Goal: Task Accomplishment & Management: Use online tool/utility

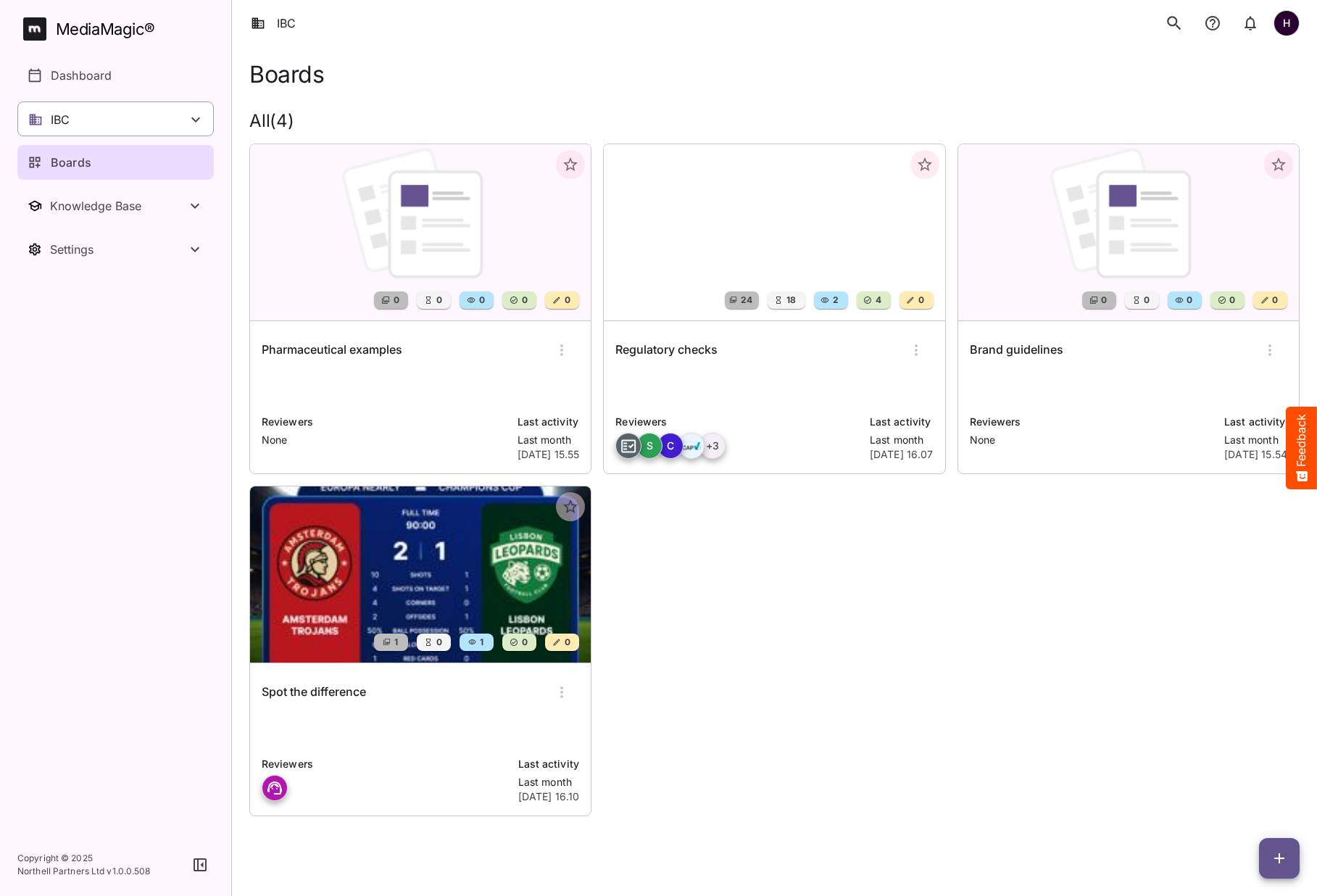
click at [99, 128] on div "IBC" at bounding box center [115, 119] width 196 height 35
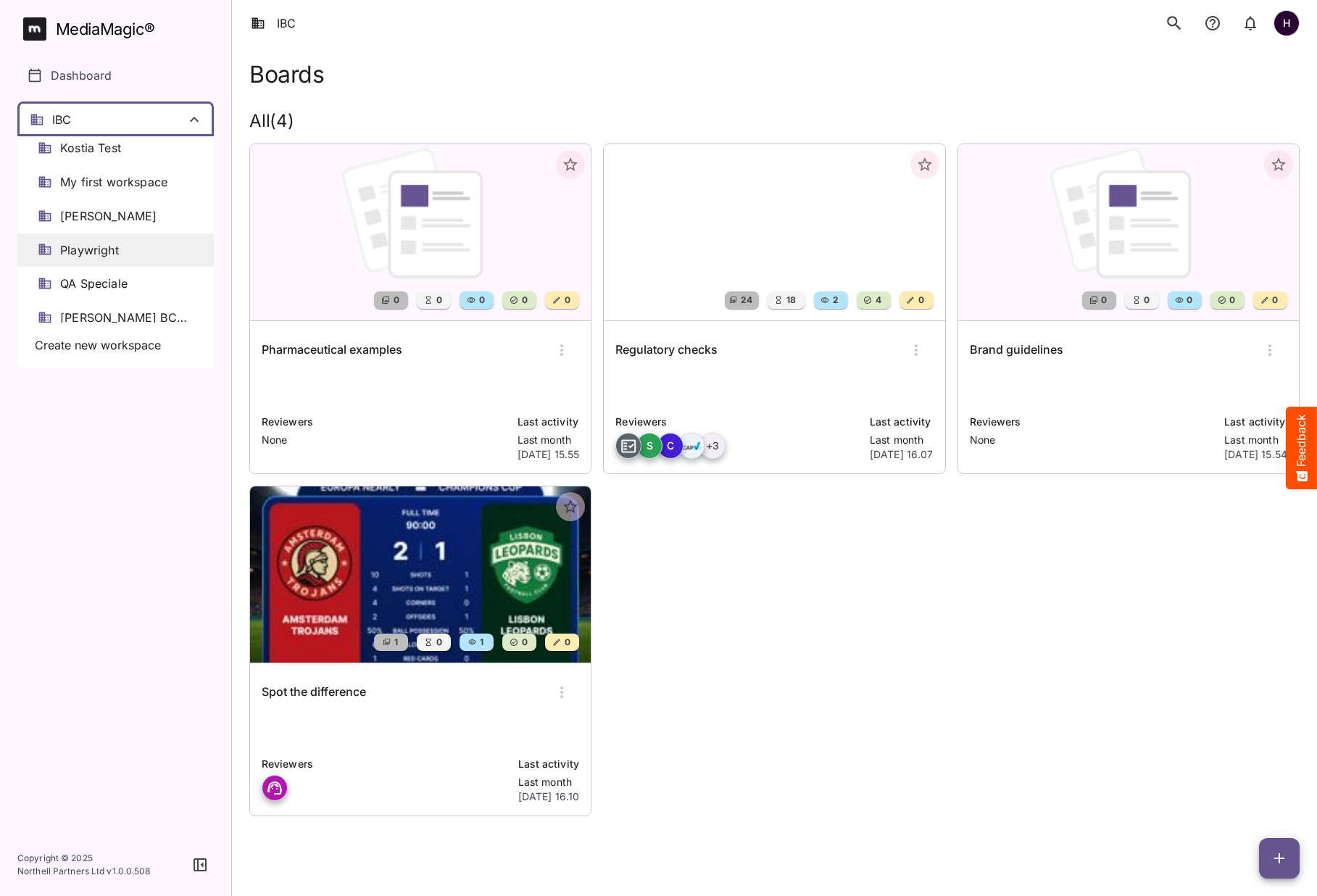
scroll to position [585, 0]
click at [97, 280] on span "QA Speciale" at bounding box center [94, 282] width 67 height 17
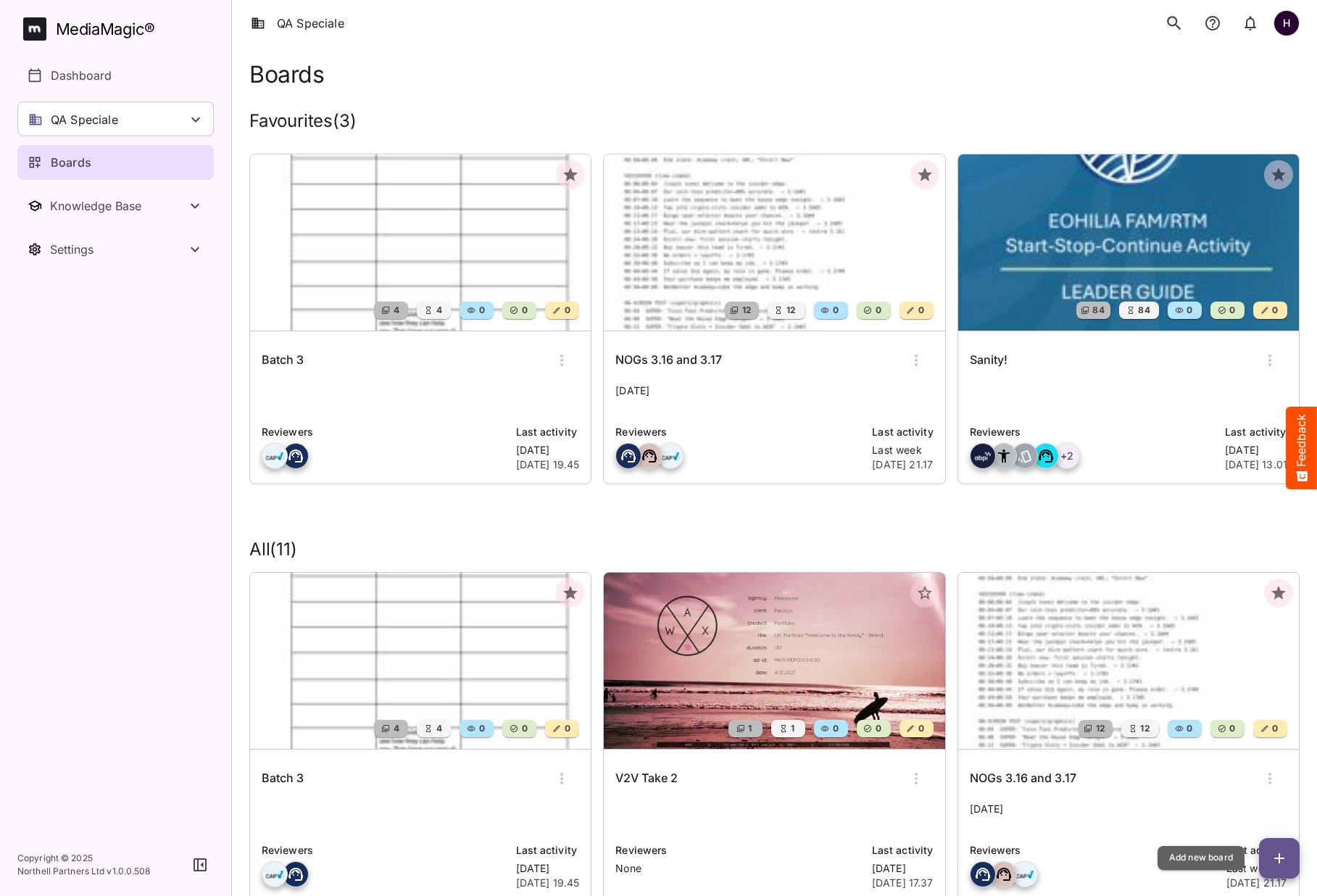
click at [1283, 856] on icon "button" at bounding box center [1279, 858] width 18 height 18
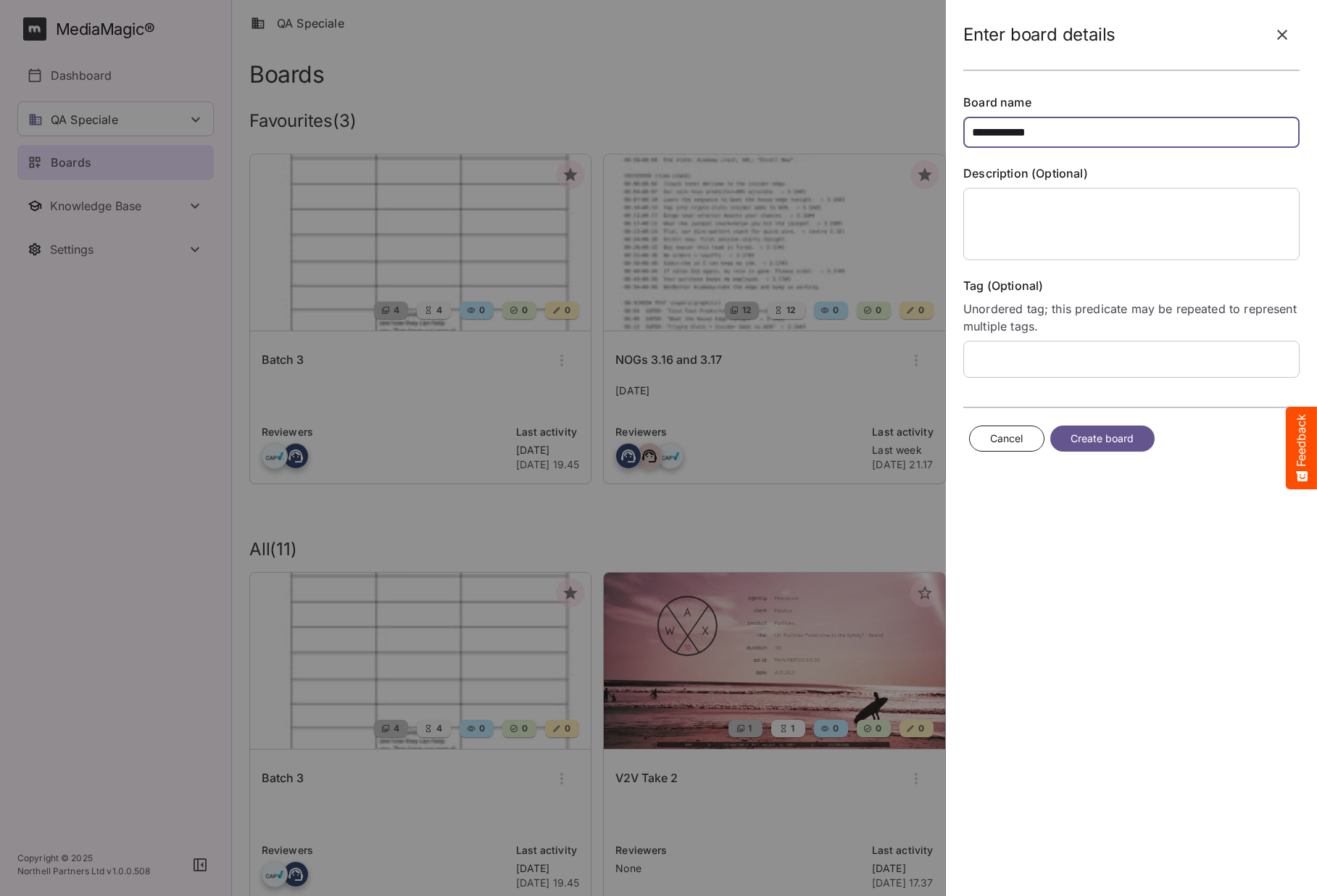
type input "**********"
click at [1089, 443] on span "Create board" at bounding box center [1102, 439] width 63 height 18
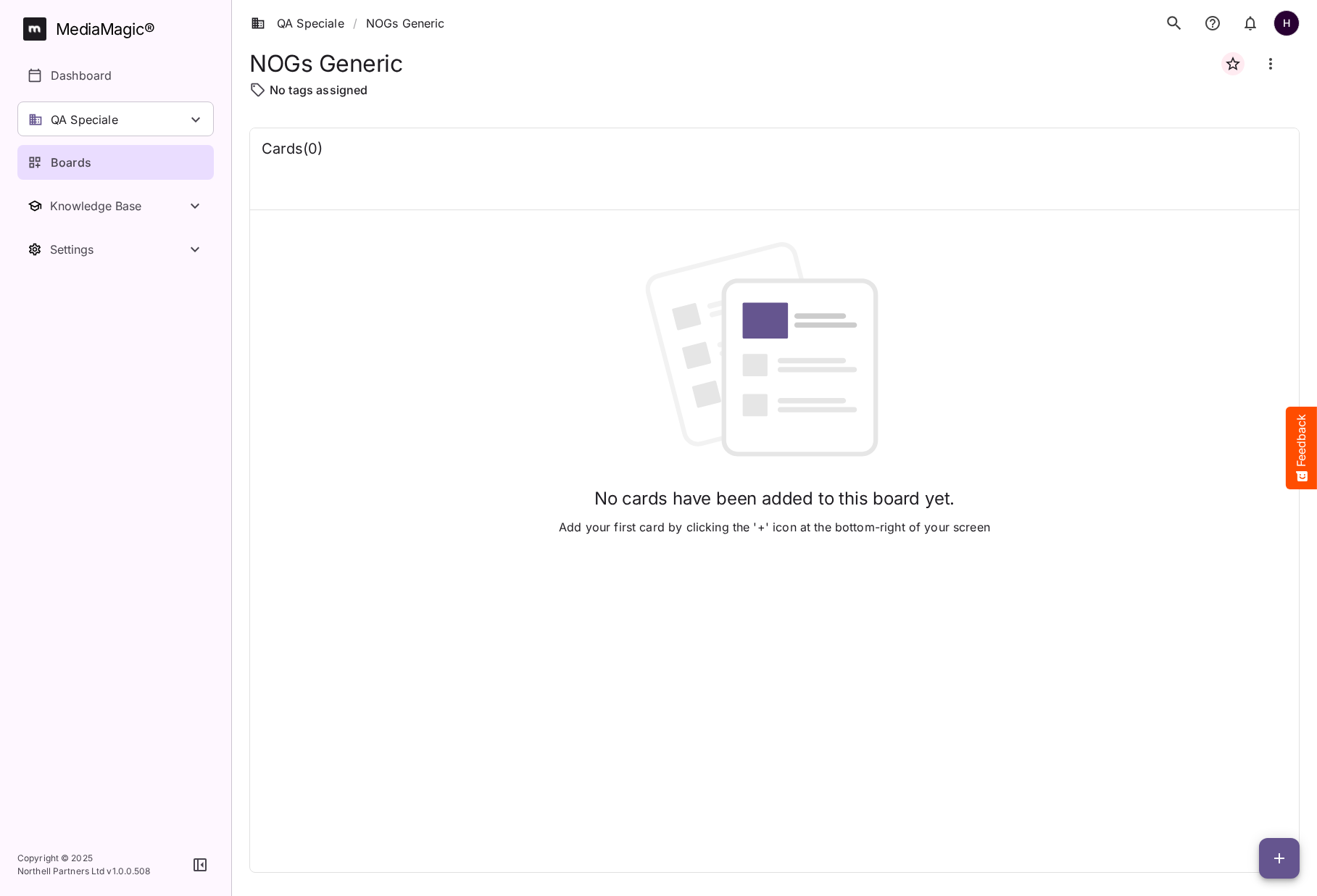
click at [1279, 864] on icon "button" at bounding box center [1279, 858] width 18 height 18
click at [1234, 794] on p "Add new lane" at bounding box center [1243, 797] width 78 height 18
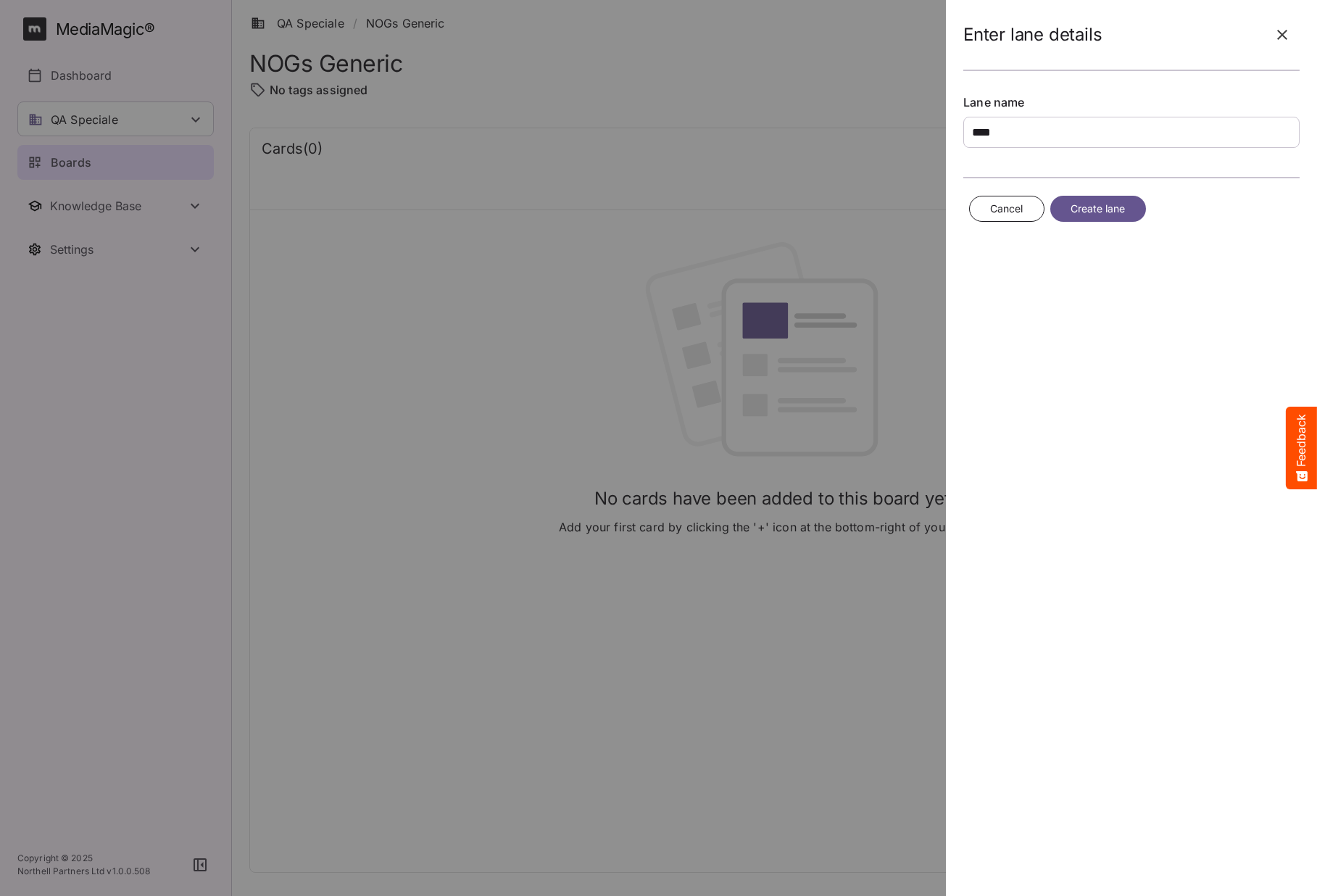
type input "****"
click at [1095, 211] on span "Create lane" at bounding box center [1098, 209] width 55 height 18
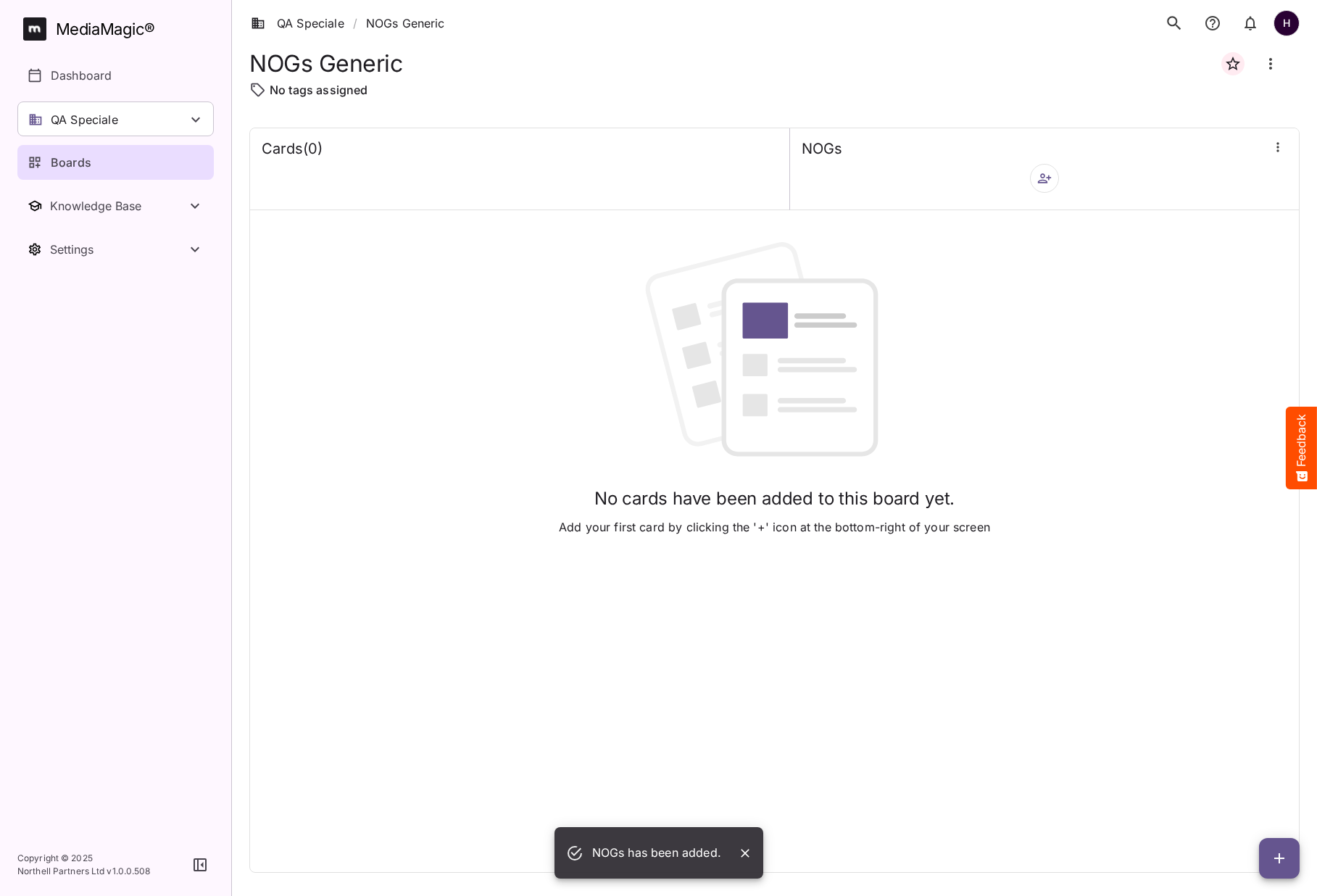
click at [1042, 178] on icon "button" at bounding box center [1044, 178] width 15 height 15
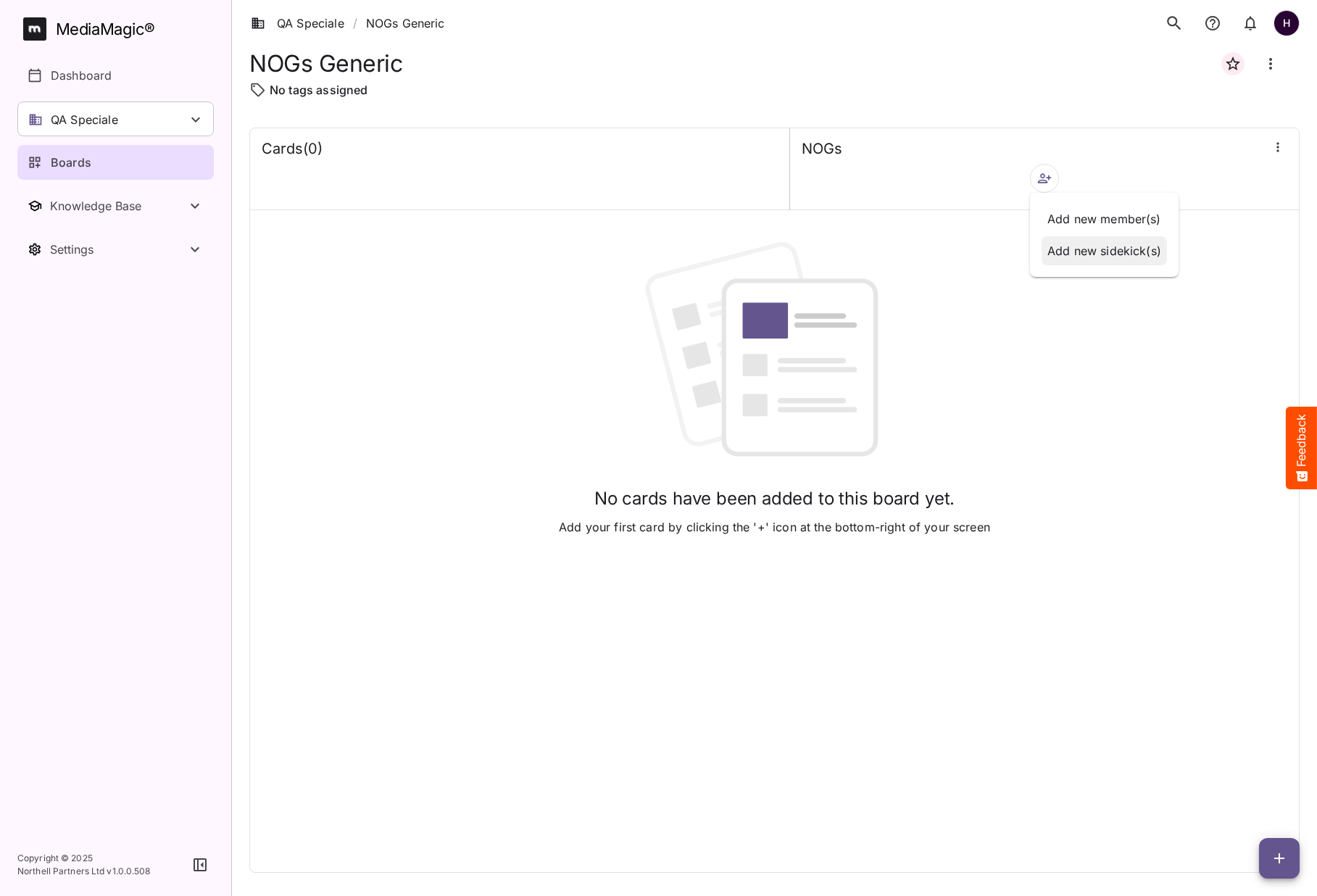
click at [1086, 251] on p "Add new sidekick(s)" at bounding box center [1104, 251] width 114 height 18
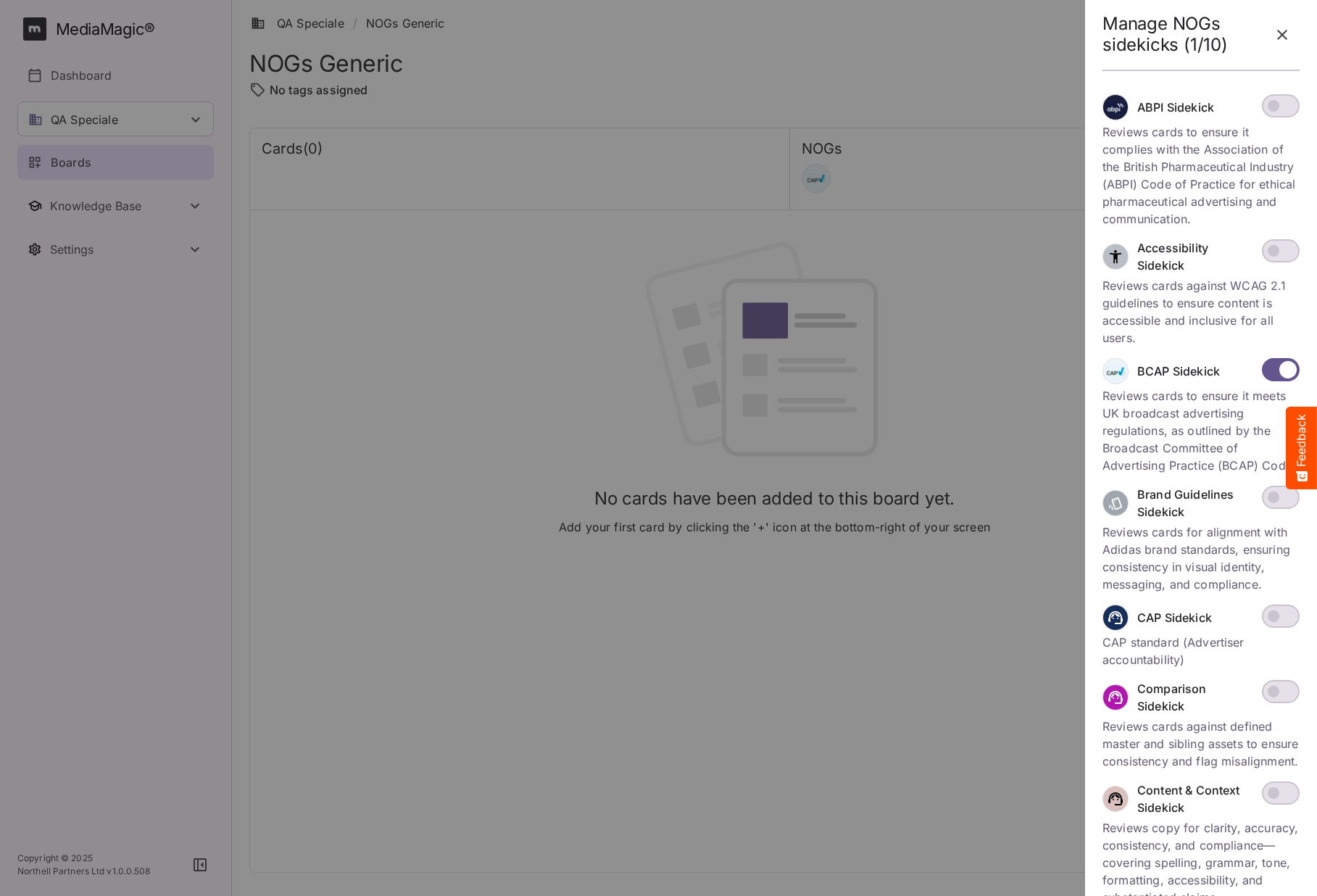
click at [1287, 612] on span at bounding box center [1280, 616] width 37 height 23
click at [1274, 38] on icon "button" at bounding box center [1282, 34] width 18 height 18
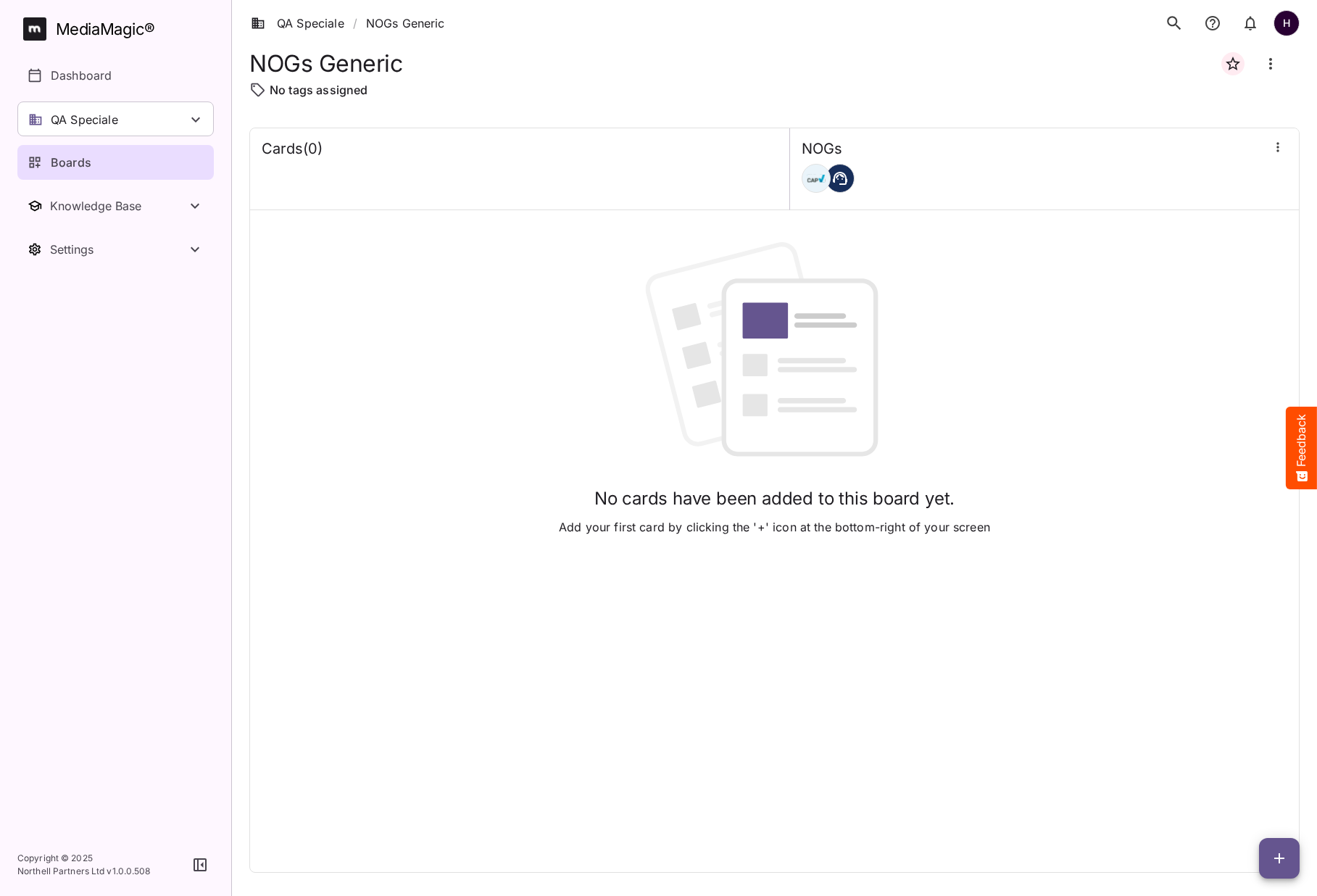
click at [1273, 868] on button "button" at bounding box center [1279, 858] width 40 height 40
click at [1234, 768] on p "Add new card" at bounding box center [1243, 765] width 78 height 18
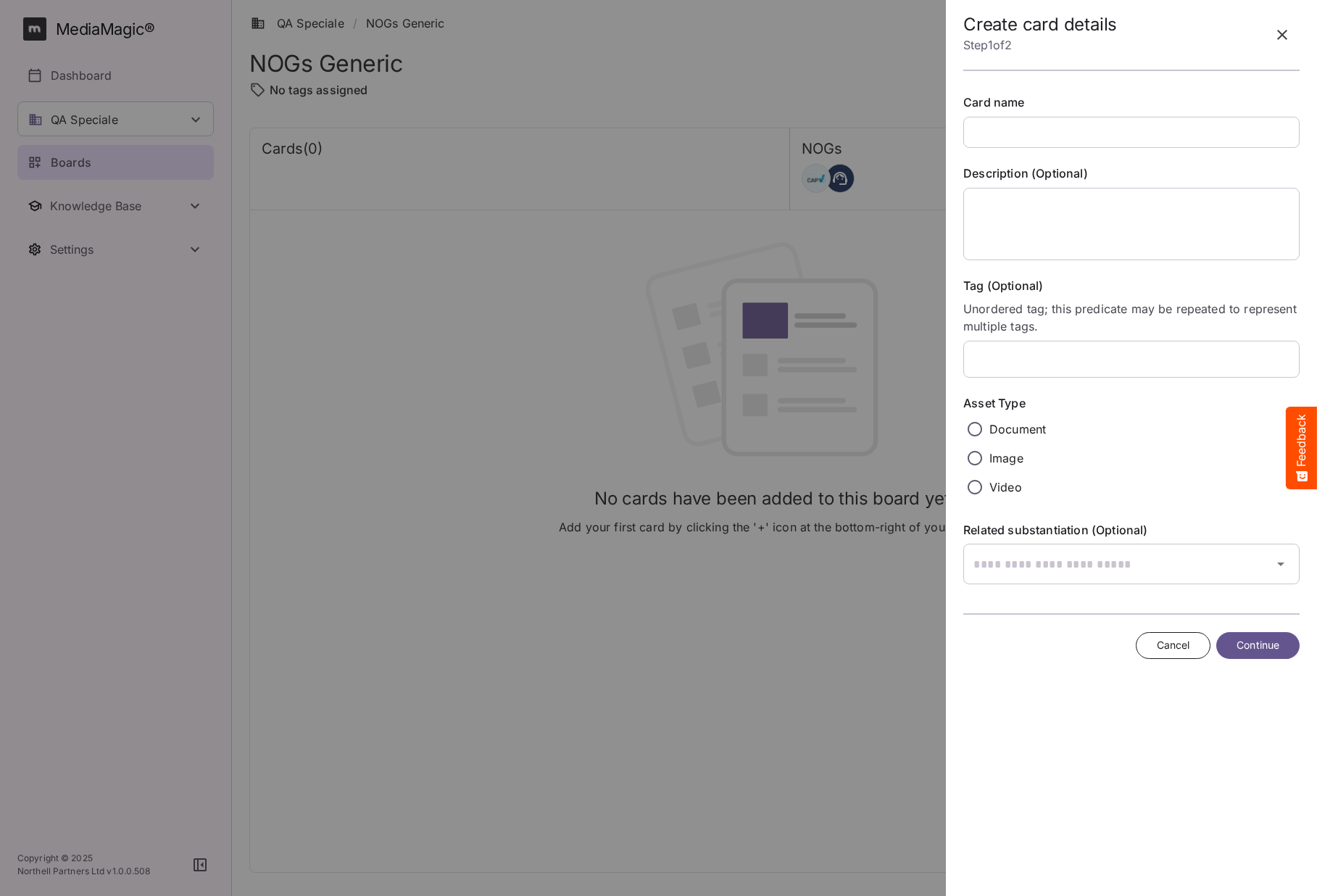
click at [986, 426] on label "Document" at bounding box center [1005, 429] width 83 height 23
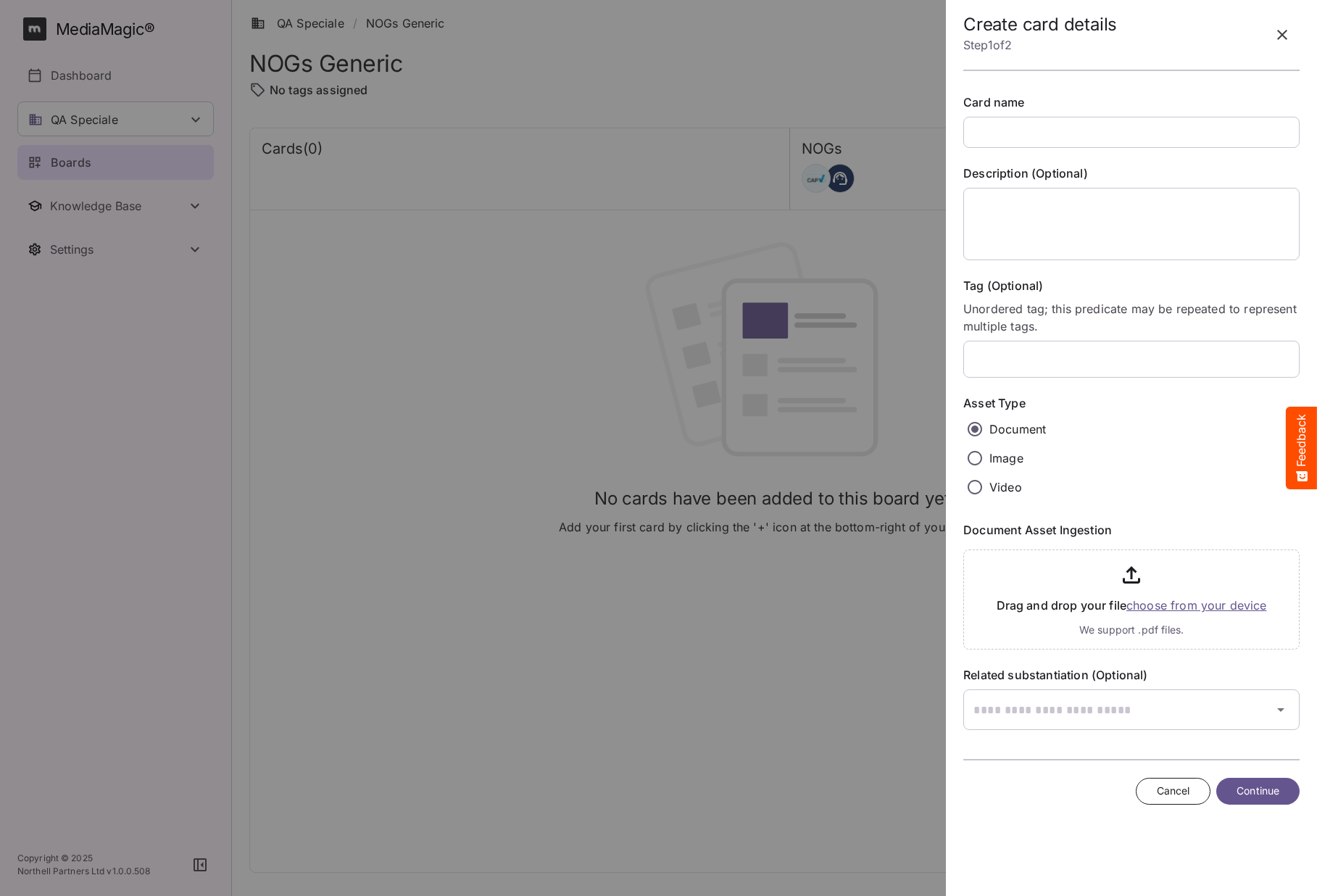
click at [1170, 606] on input "file" at bounding box center [1131, 597] width 336 height 106
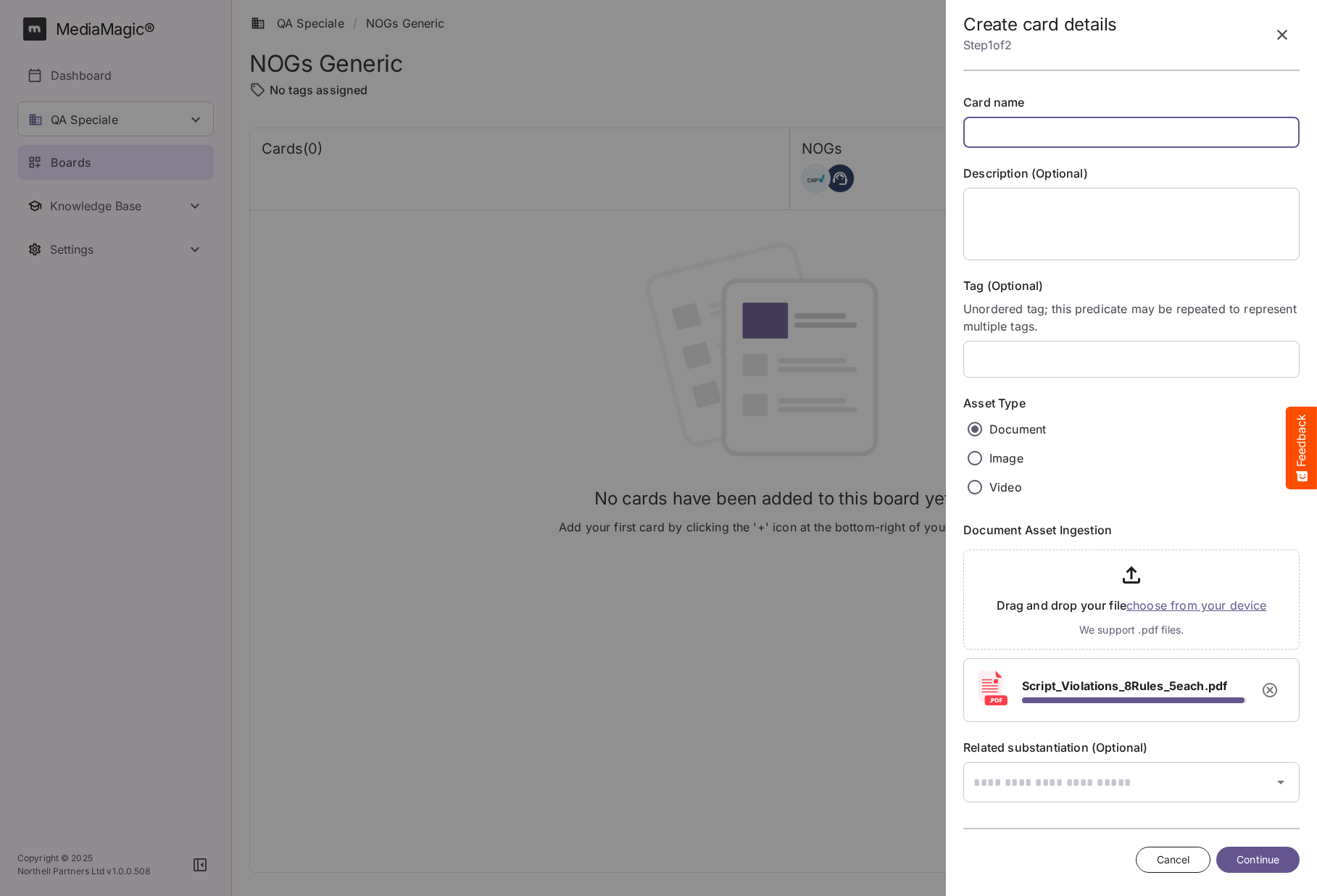
click at [1077, 141] on input "text" at bounding box center [1131, 132] width 336 height 31
type input "**********"
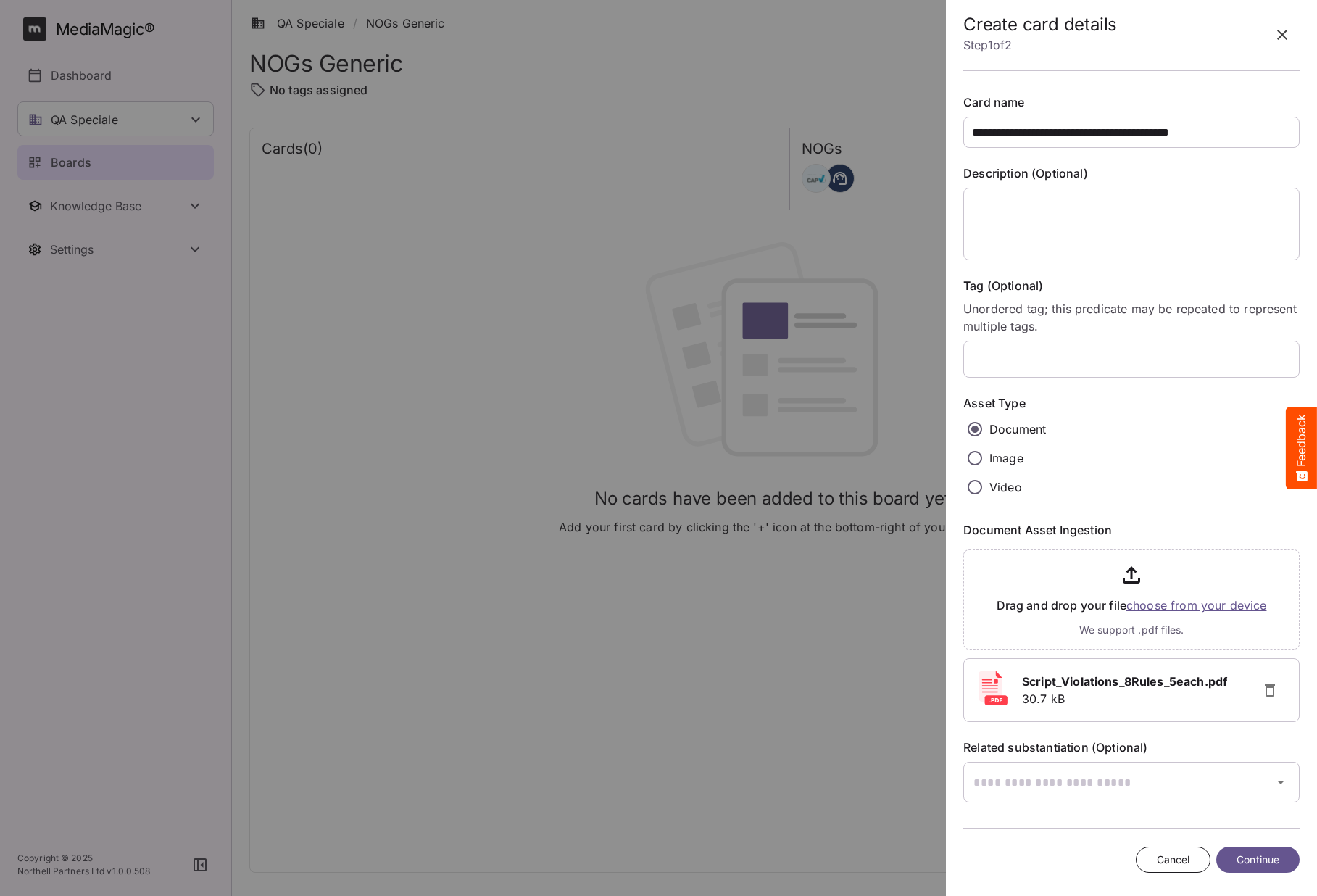
click at [1247, 861] on span "Continue" at bounding box center [1258, 860] width 43 height 18
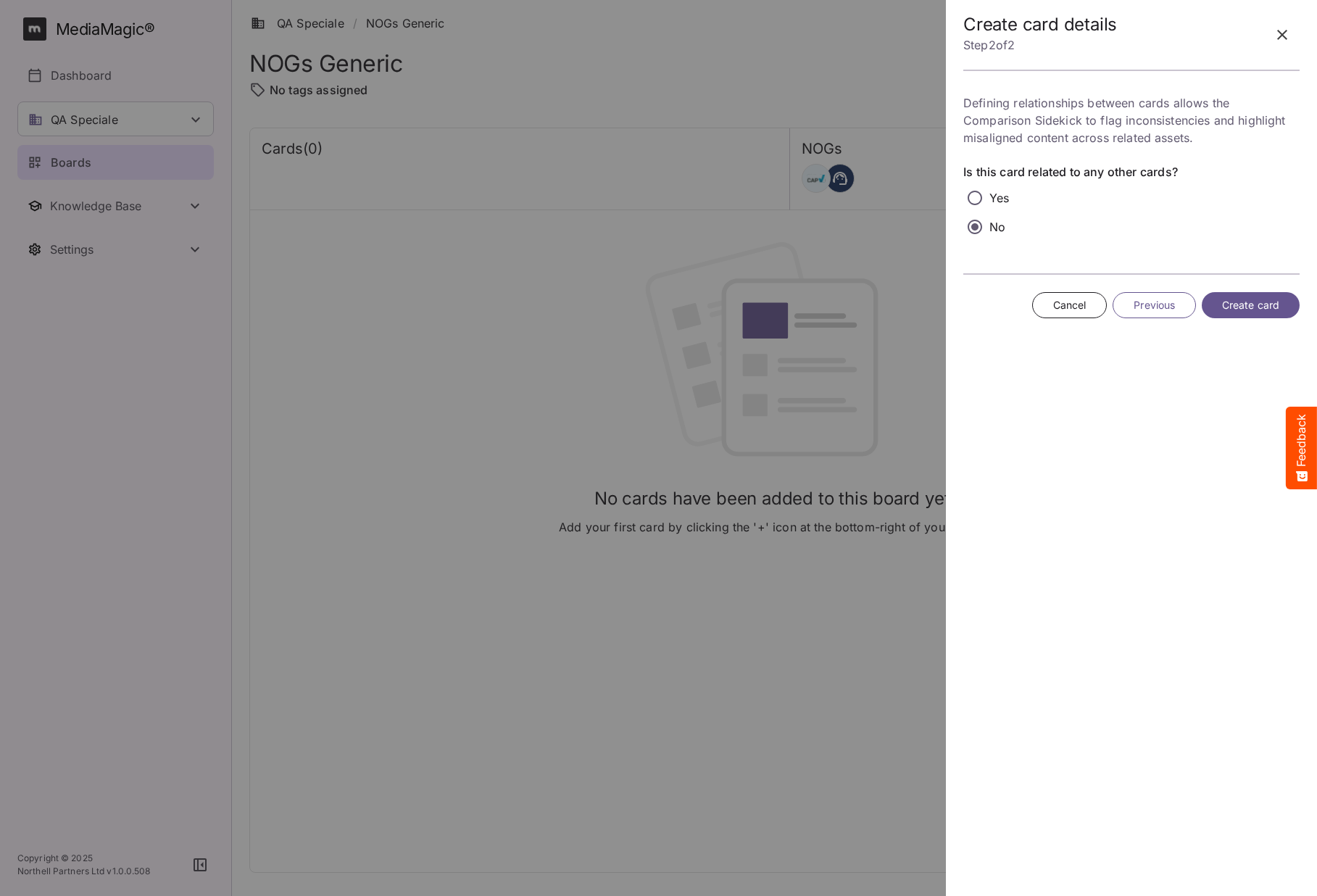
click at [1238, 302] on span "Create card" at bounding box center [1251, 306] width 57 height 18
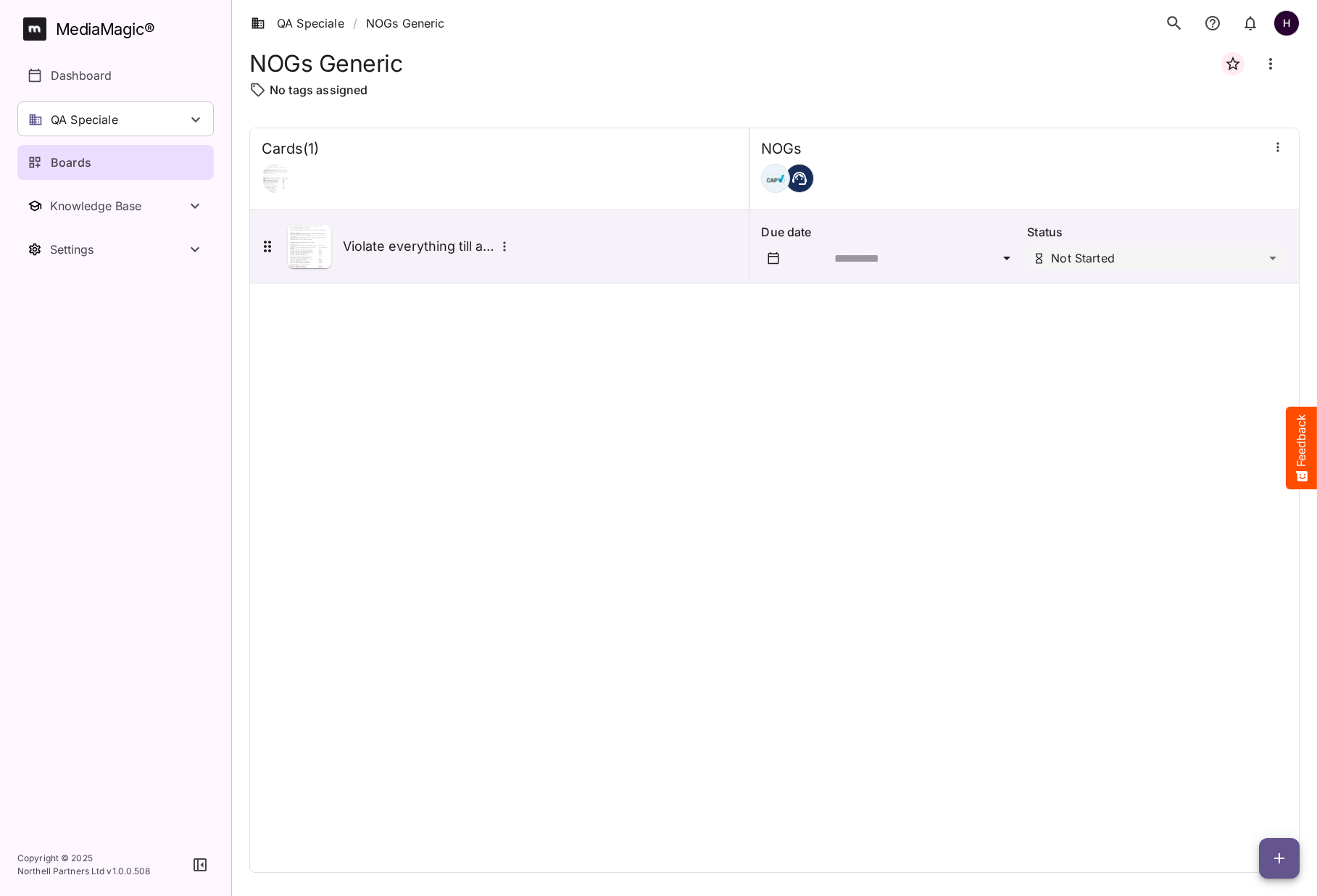
click at [1273, 862] on icon "button" at bounding box center [1279, 858] width 18 height 18
click at [1243, 766] on p "Add new card" at bounding box center [1243, 765] width 78 height 18
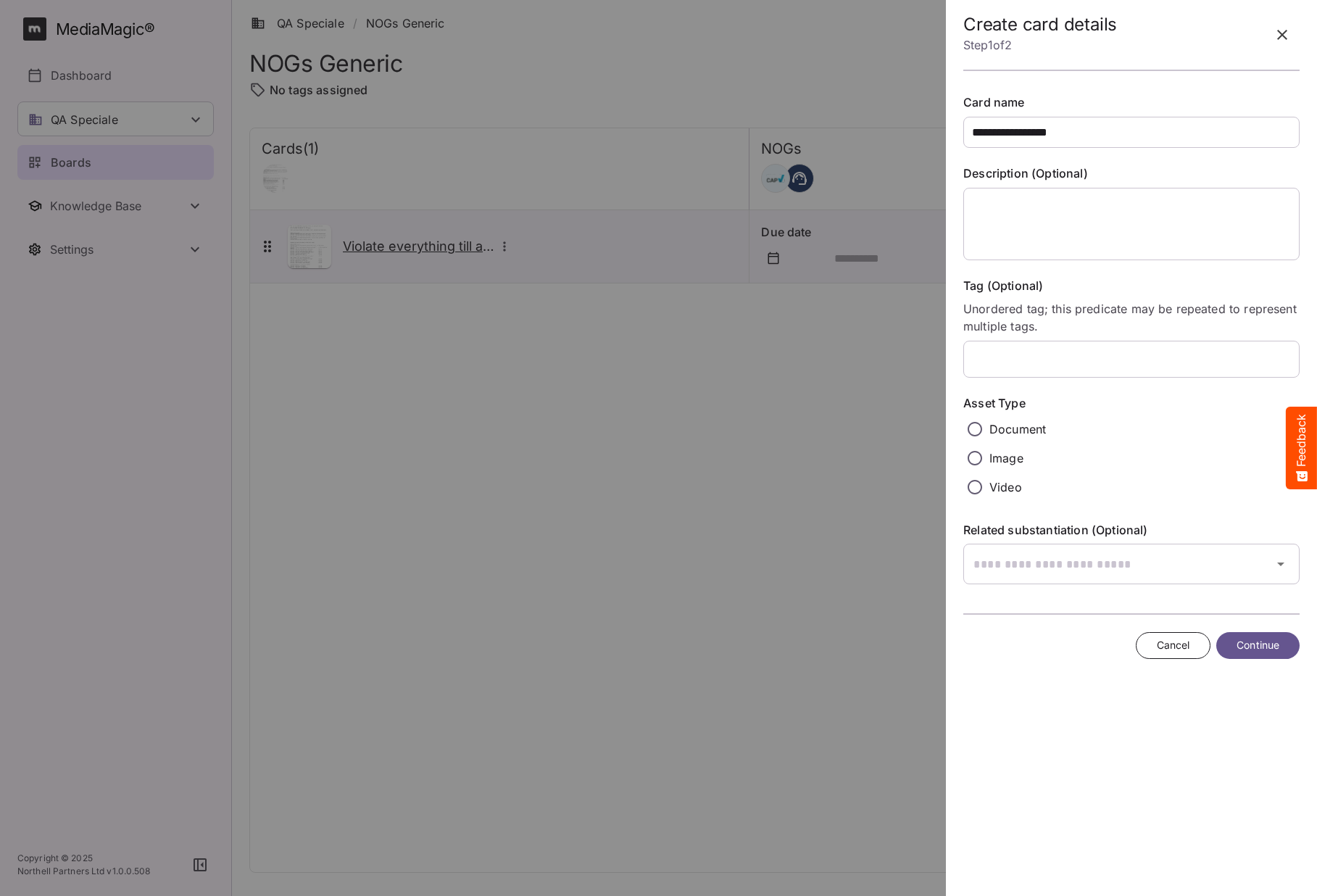
type input "**********"
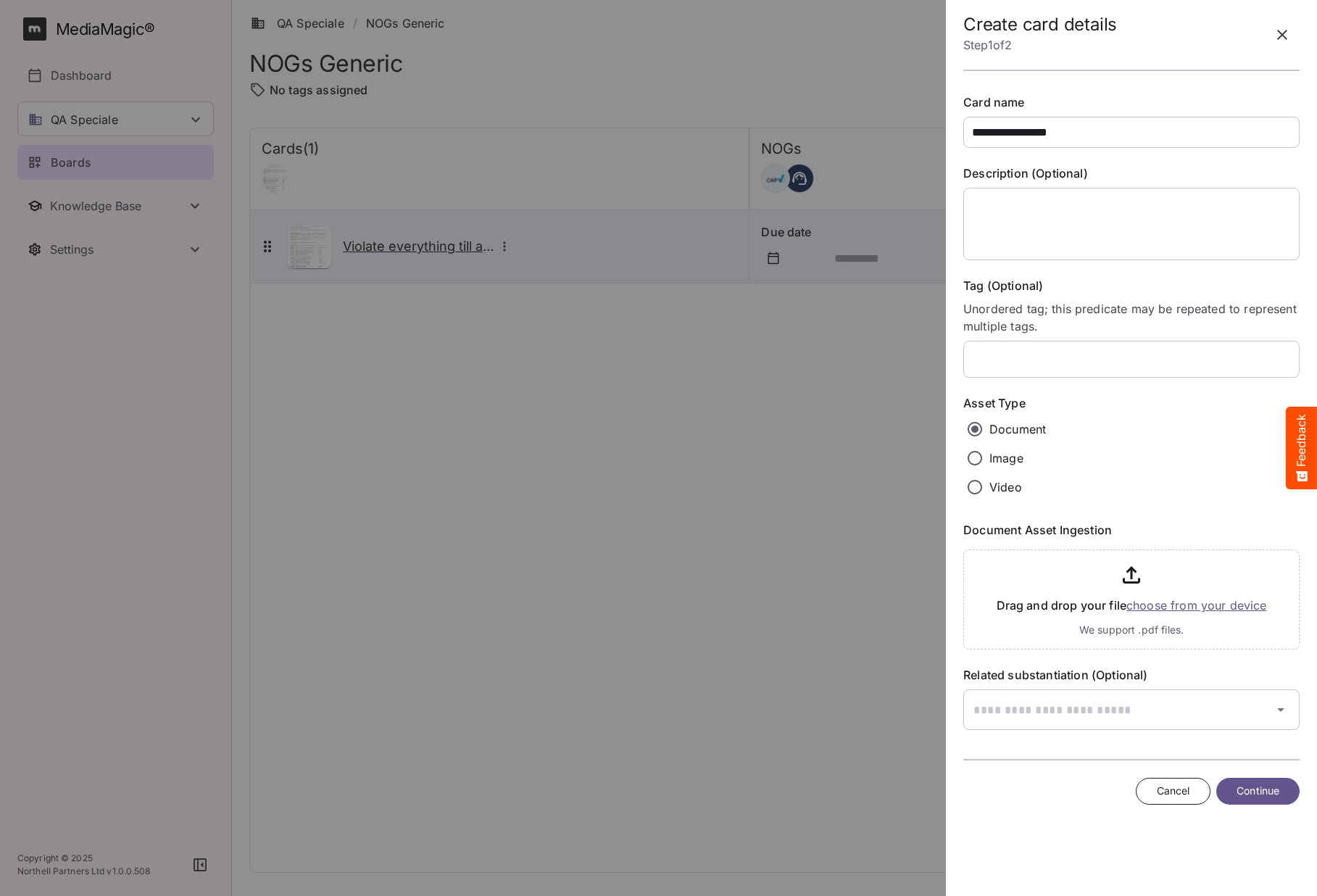
click at [1180, 603] on input "file" at bounding box center [1131, 597] width 336 height 106
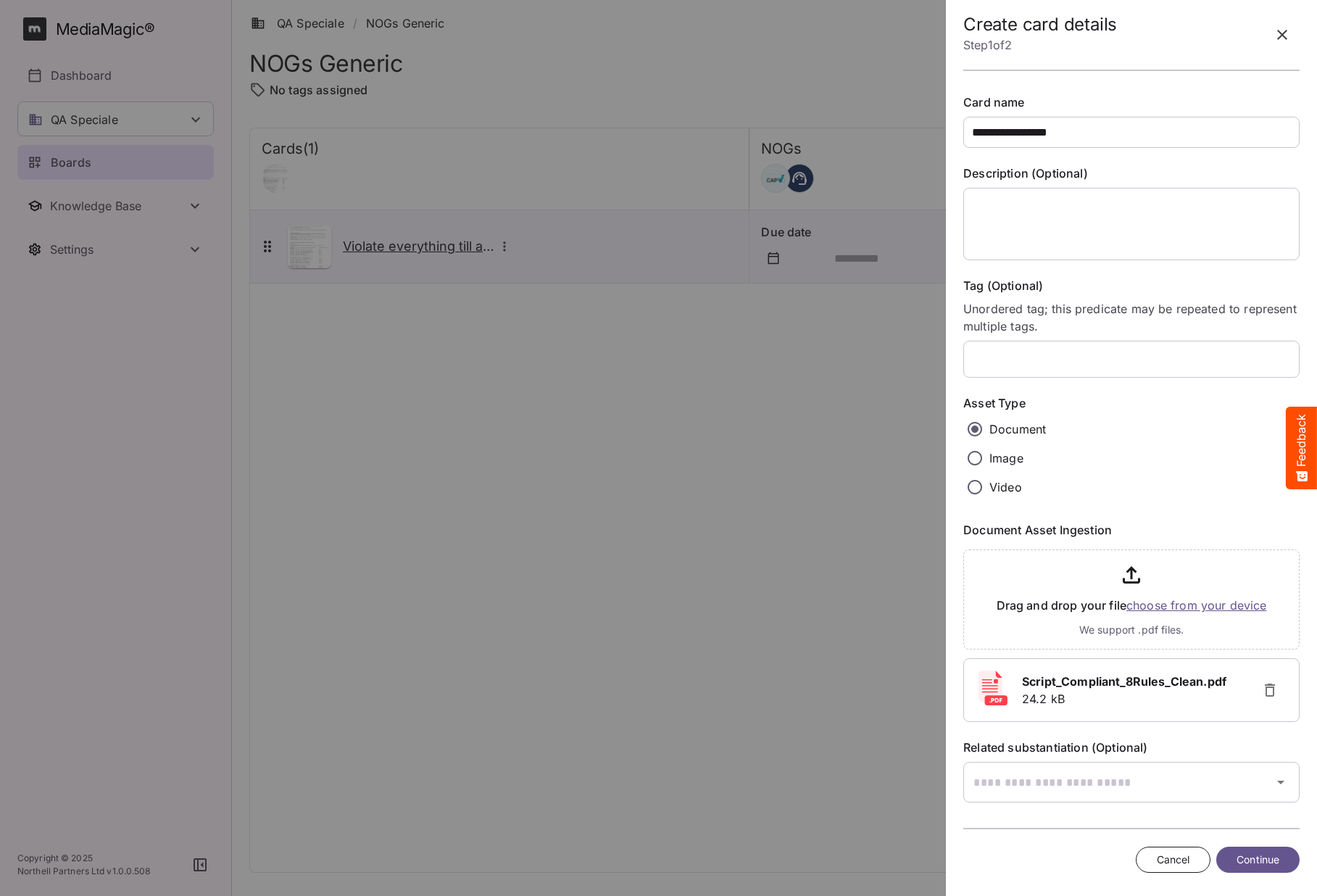
click at [1241, 859] on span "Continue" at bounding box center [1258, 860] width 43 height 18
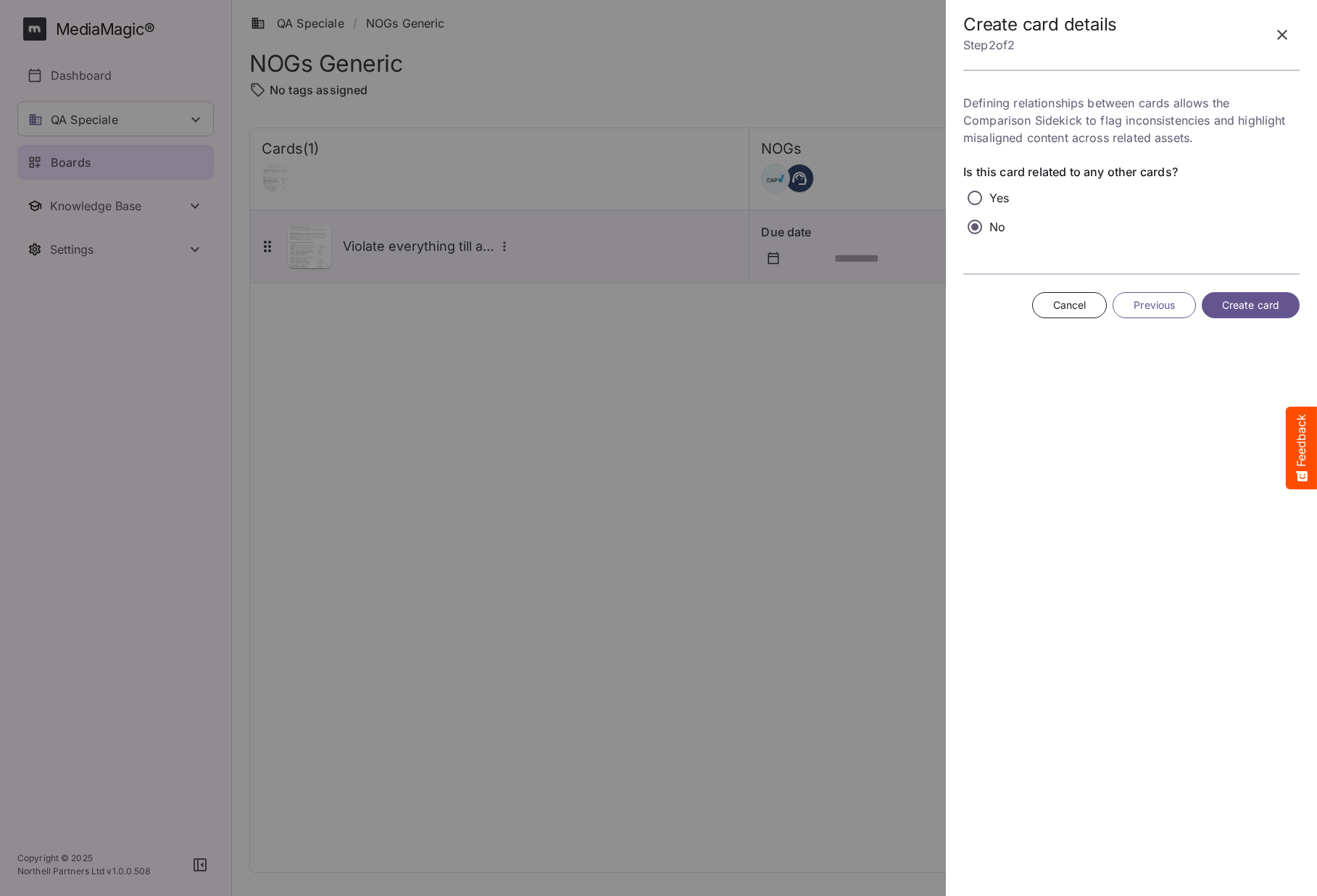
click at [1237, 304] on span "Create card" at bounding box center [1251, 306] width 57 height 18
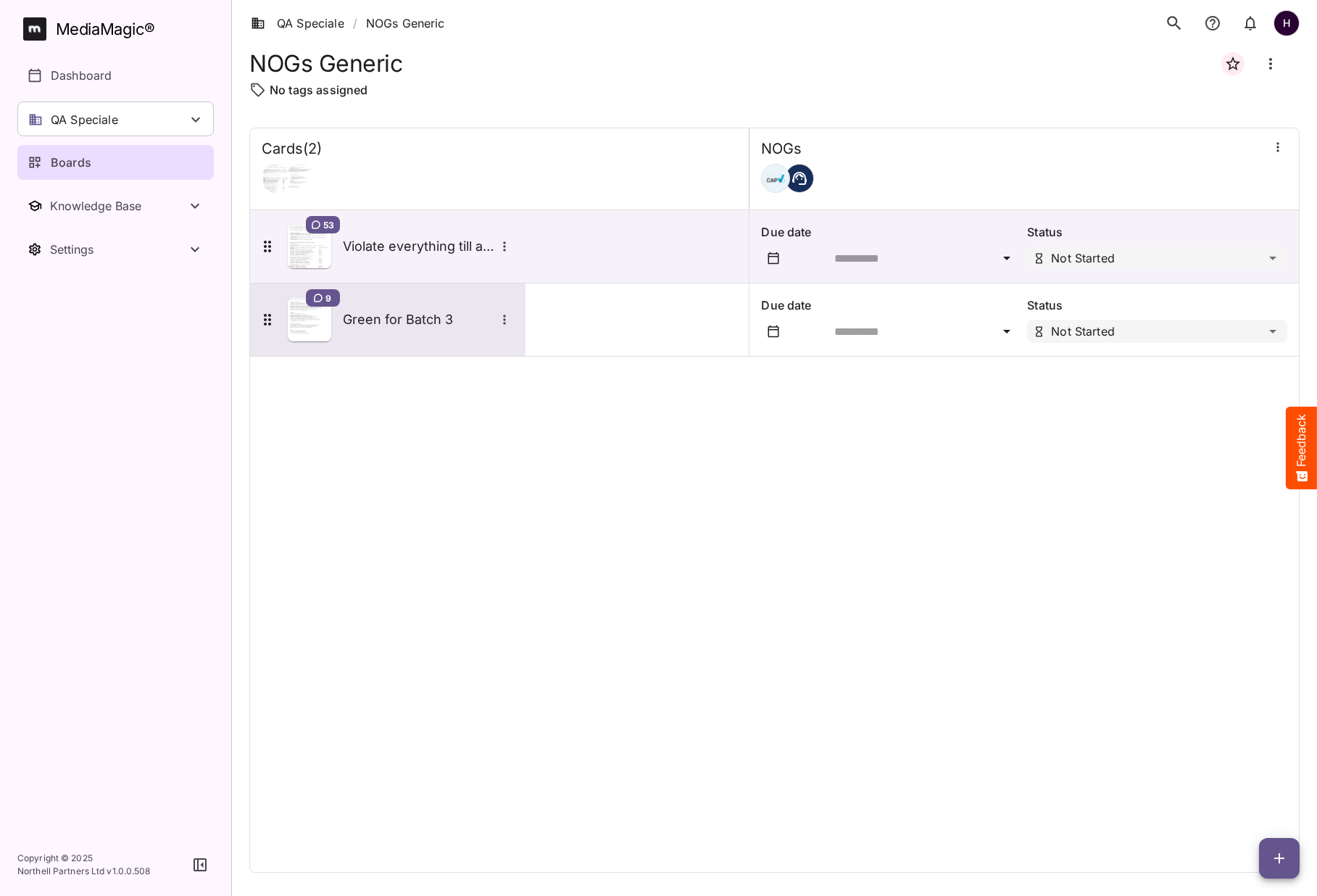
click at [415, 320] on h5 "Green for Batch 3" at bounding box center [419, 319] width 152 height 18
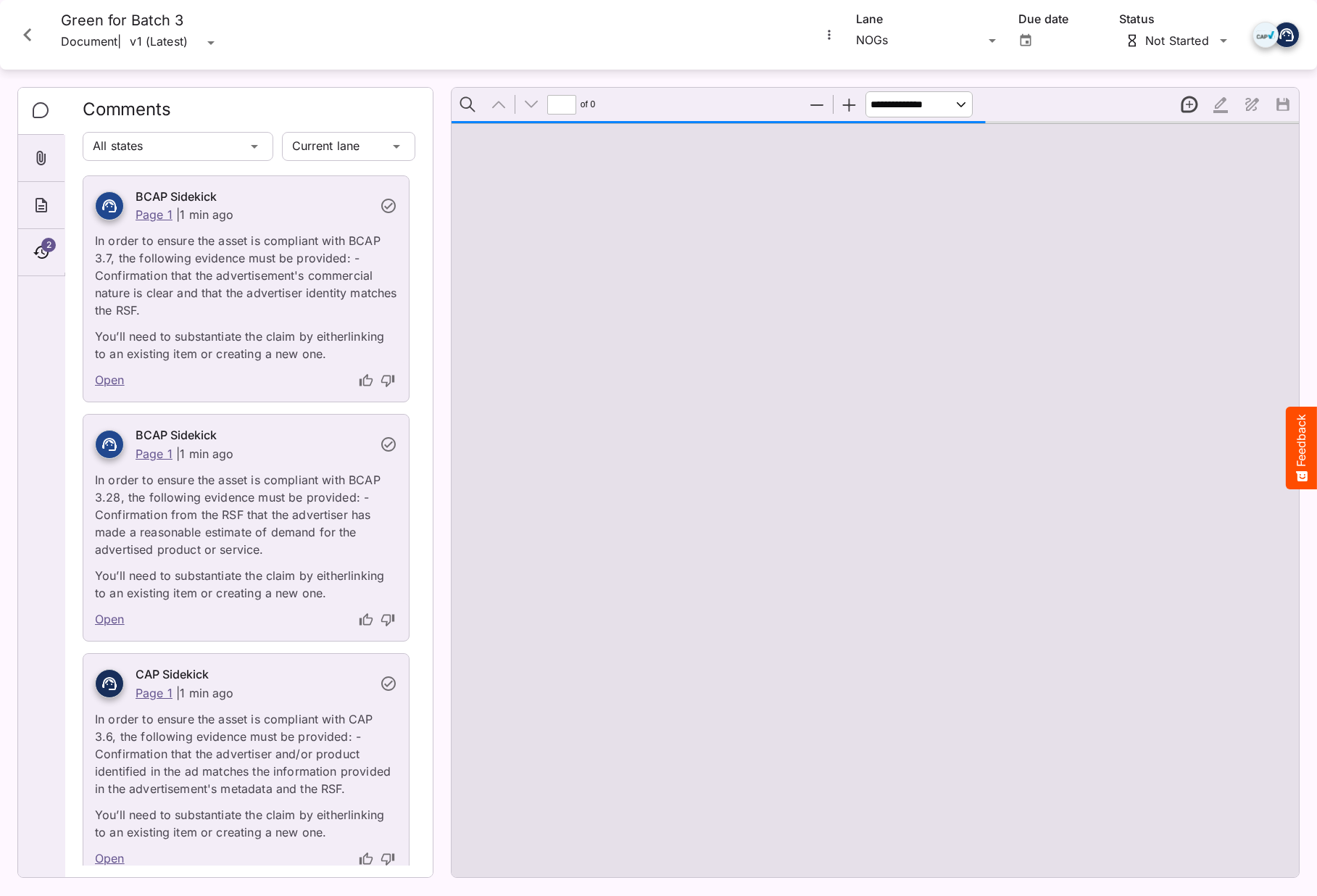
type input "*"
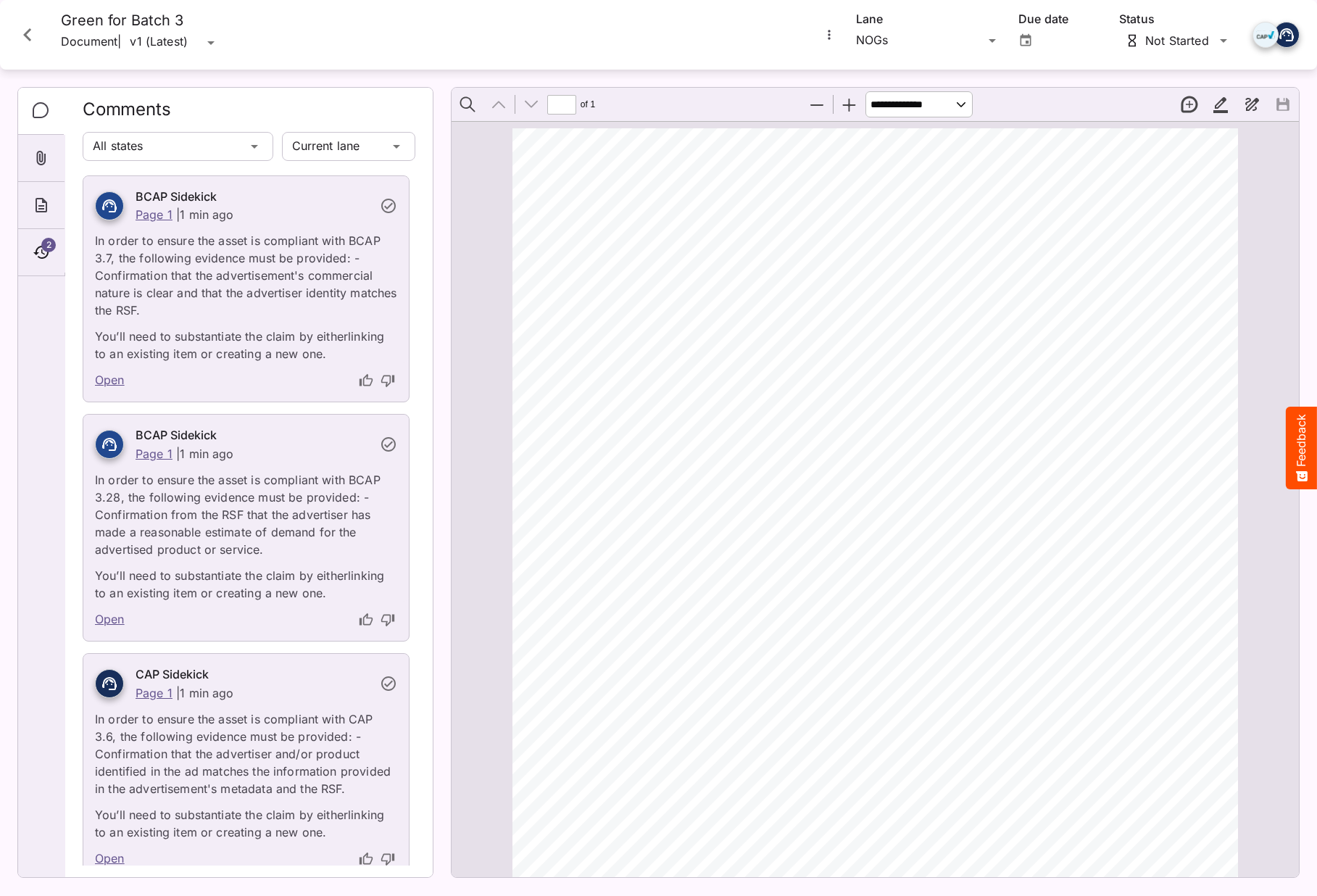
scroll to position [7, 0]
click at [28, 35] on icon "Close card" at bounding box center [28, 34] width 26 height 26
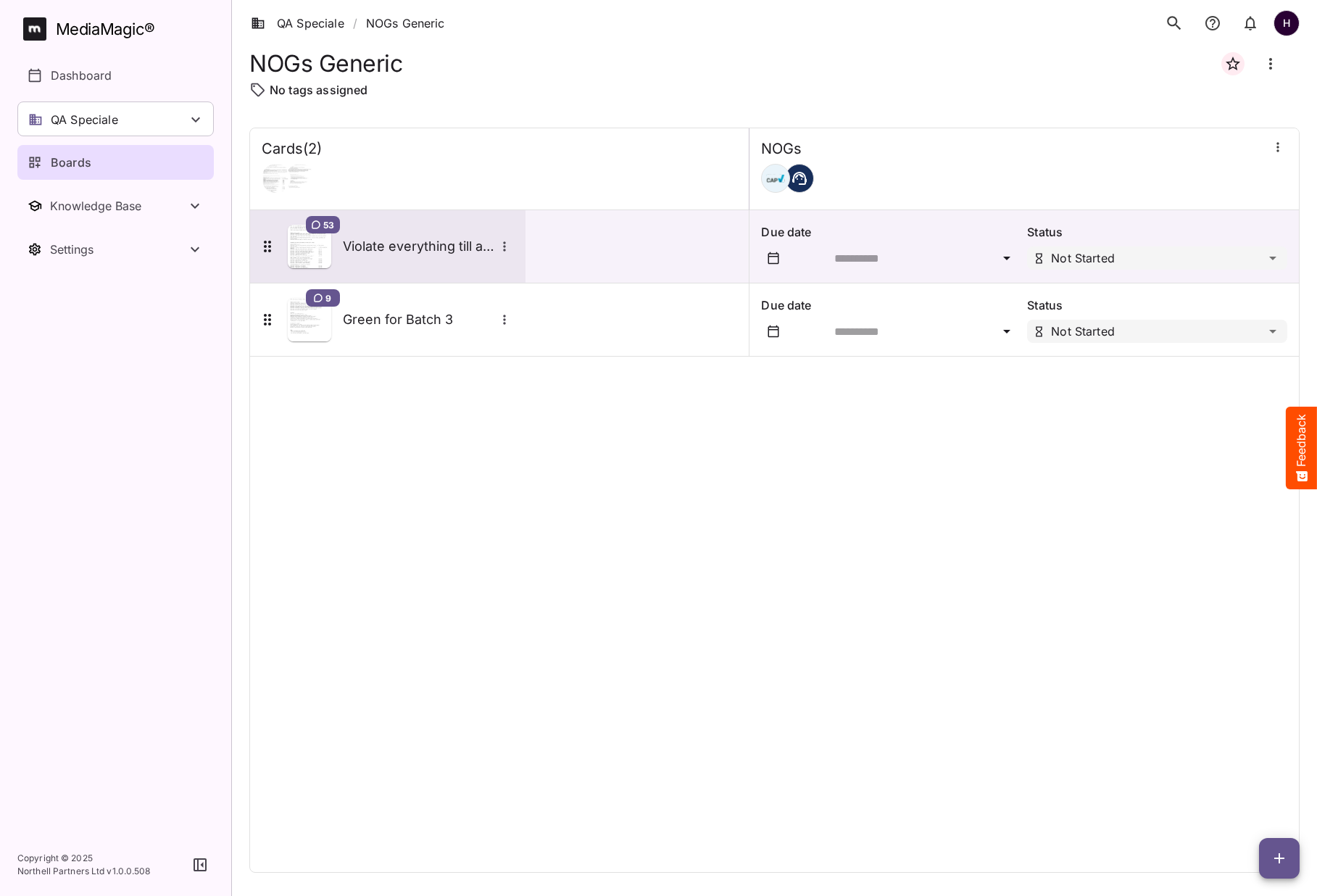
click at [422, 234] on div "53 Violate everything till and including Batch 3" at bounding box center [387, 246] width 255 height 44
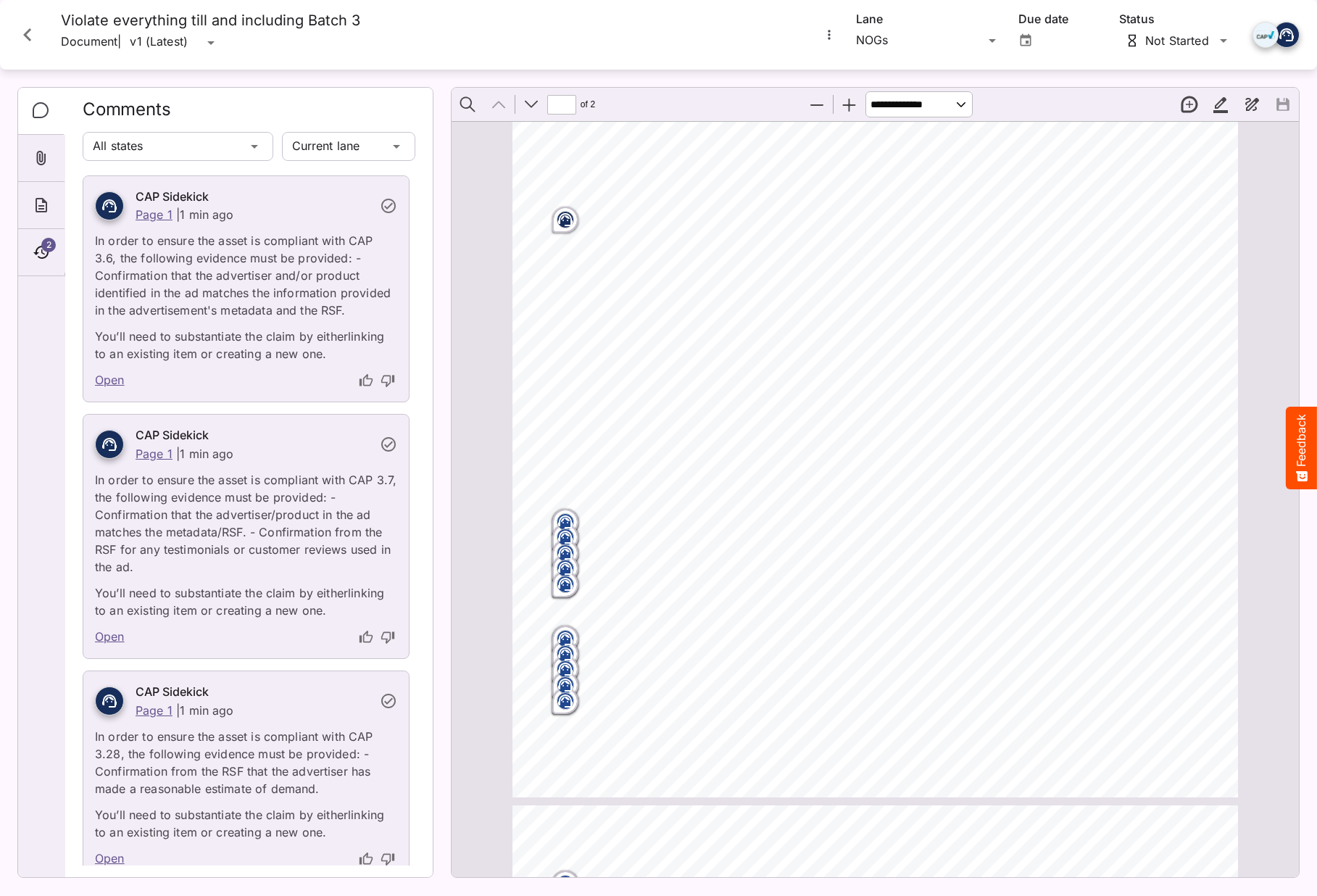
scroll to position [373, 0]
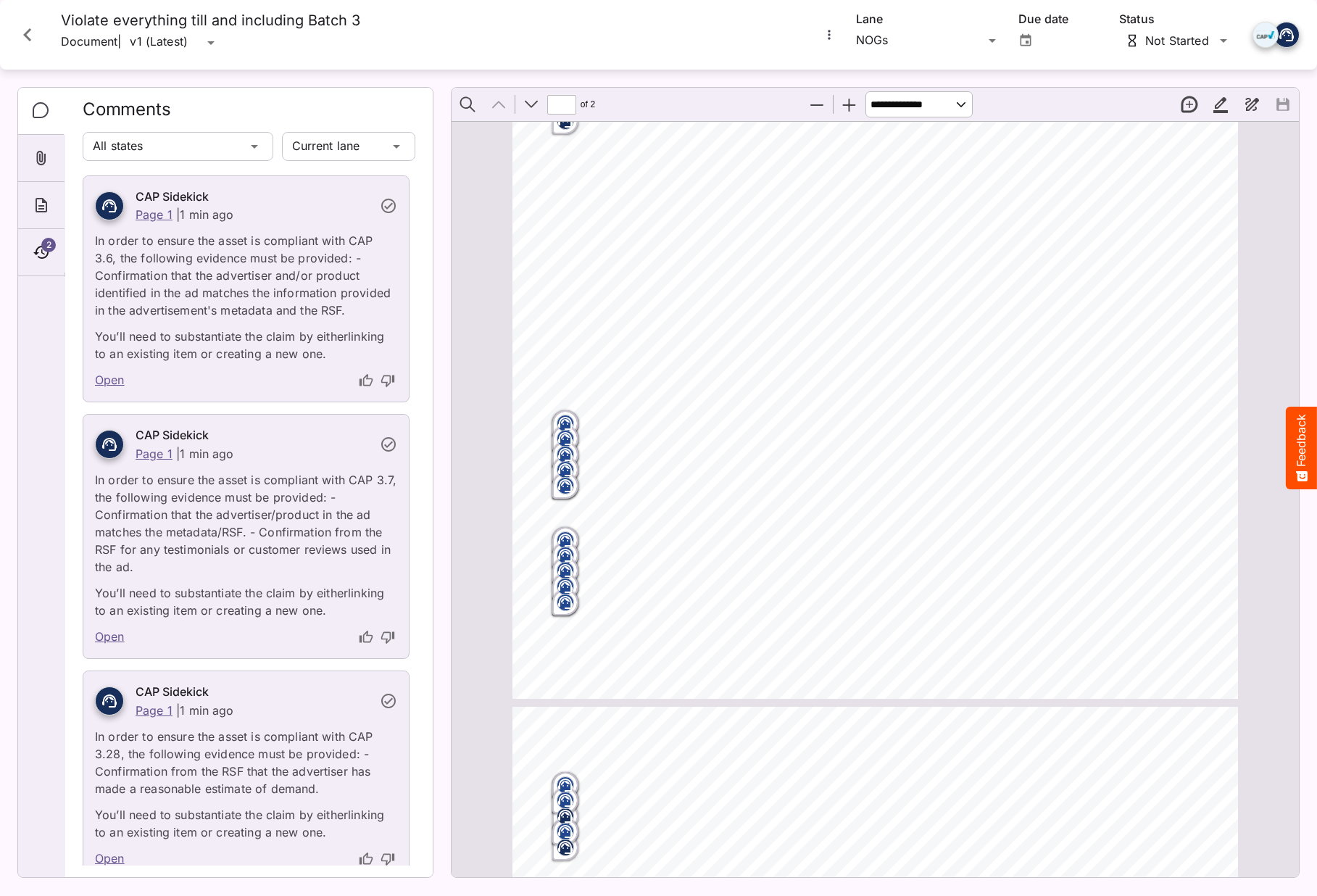
click at [564, 436] on icon "Page ⁨1⁩" at bounding box center [565, 436] width 8 height 5
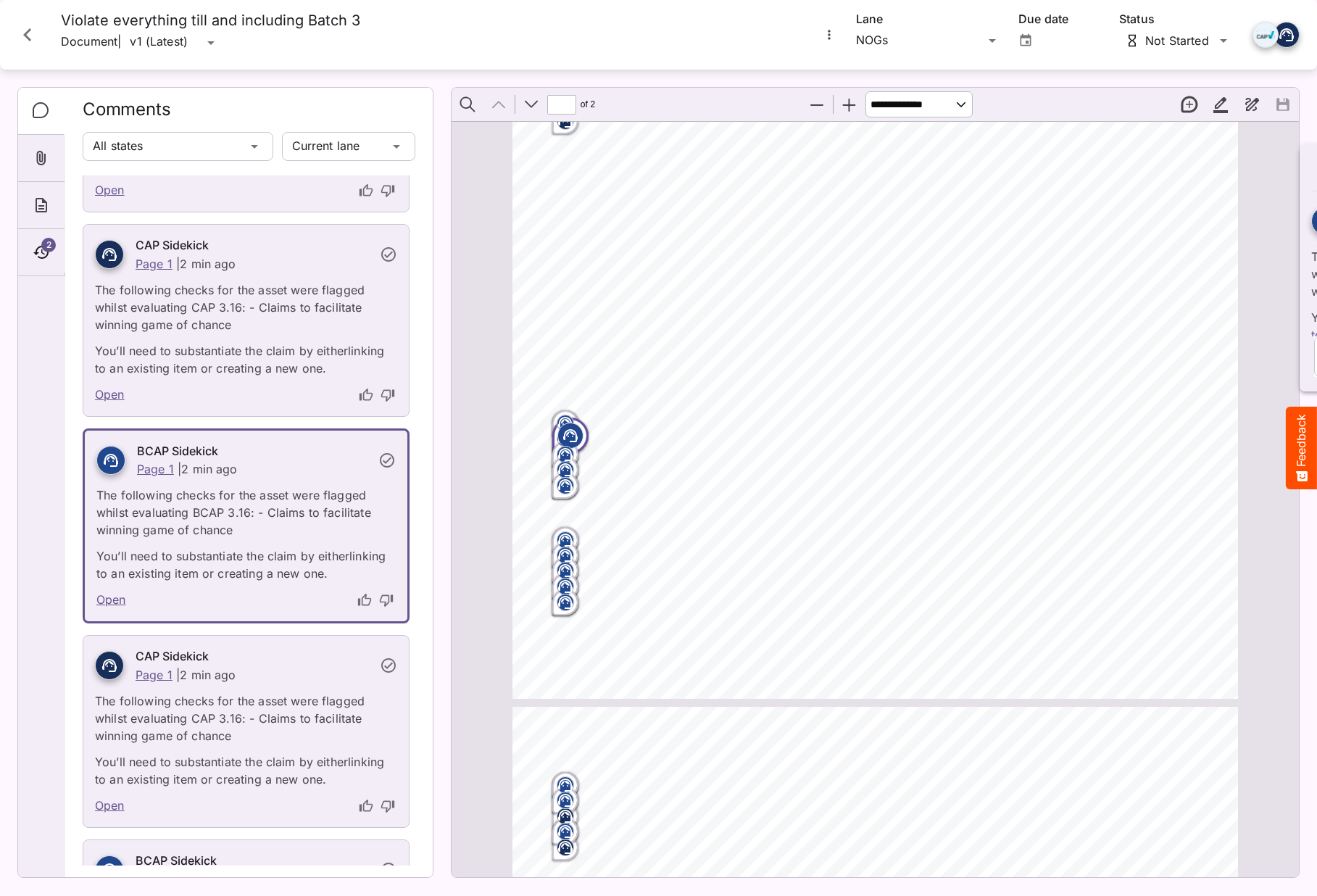
scroll to position [2036, 0]
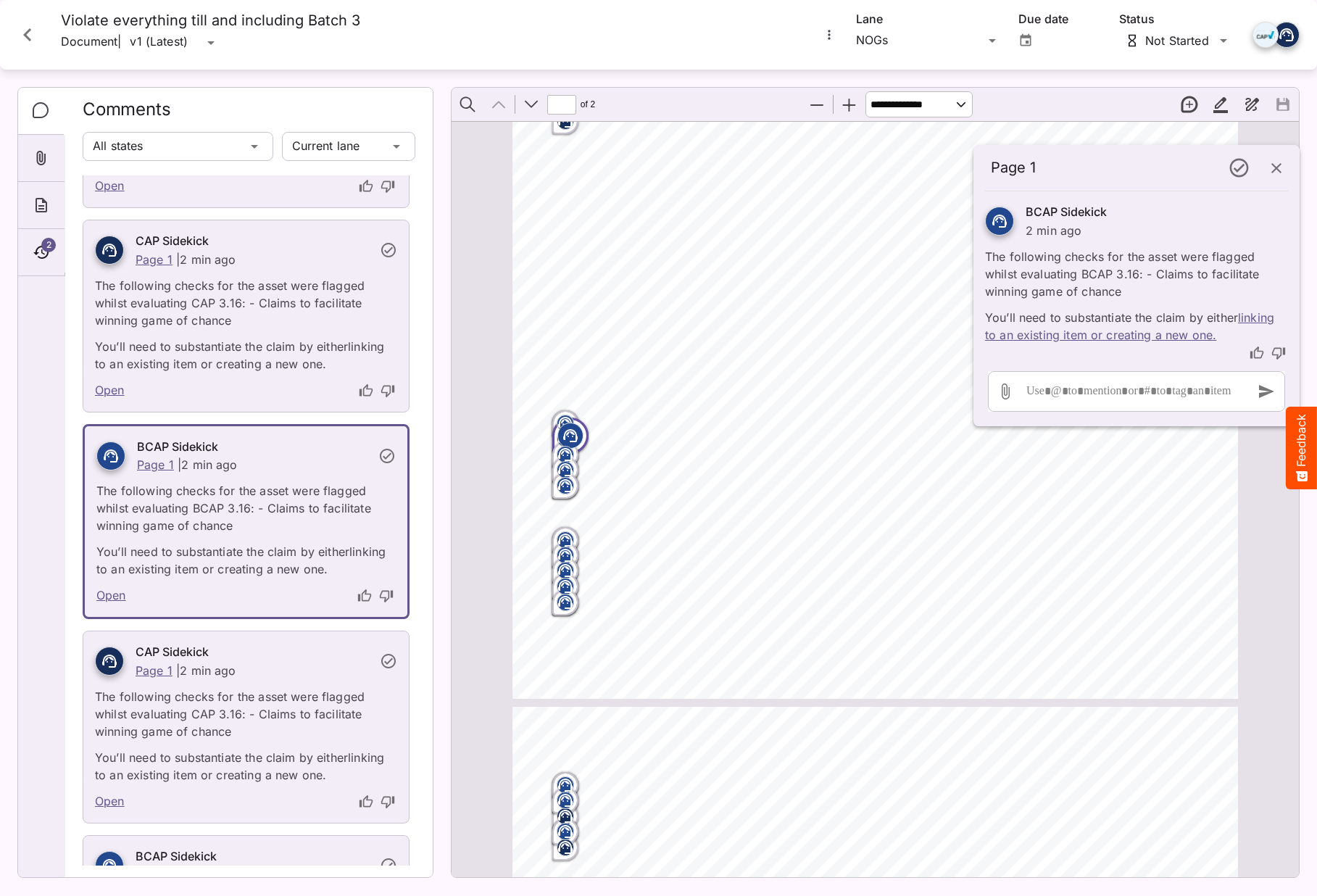
click at [1281, 160] on icon "button" at bounding box center [1276, 168] width 18 height 18
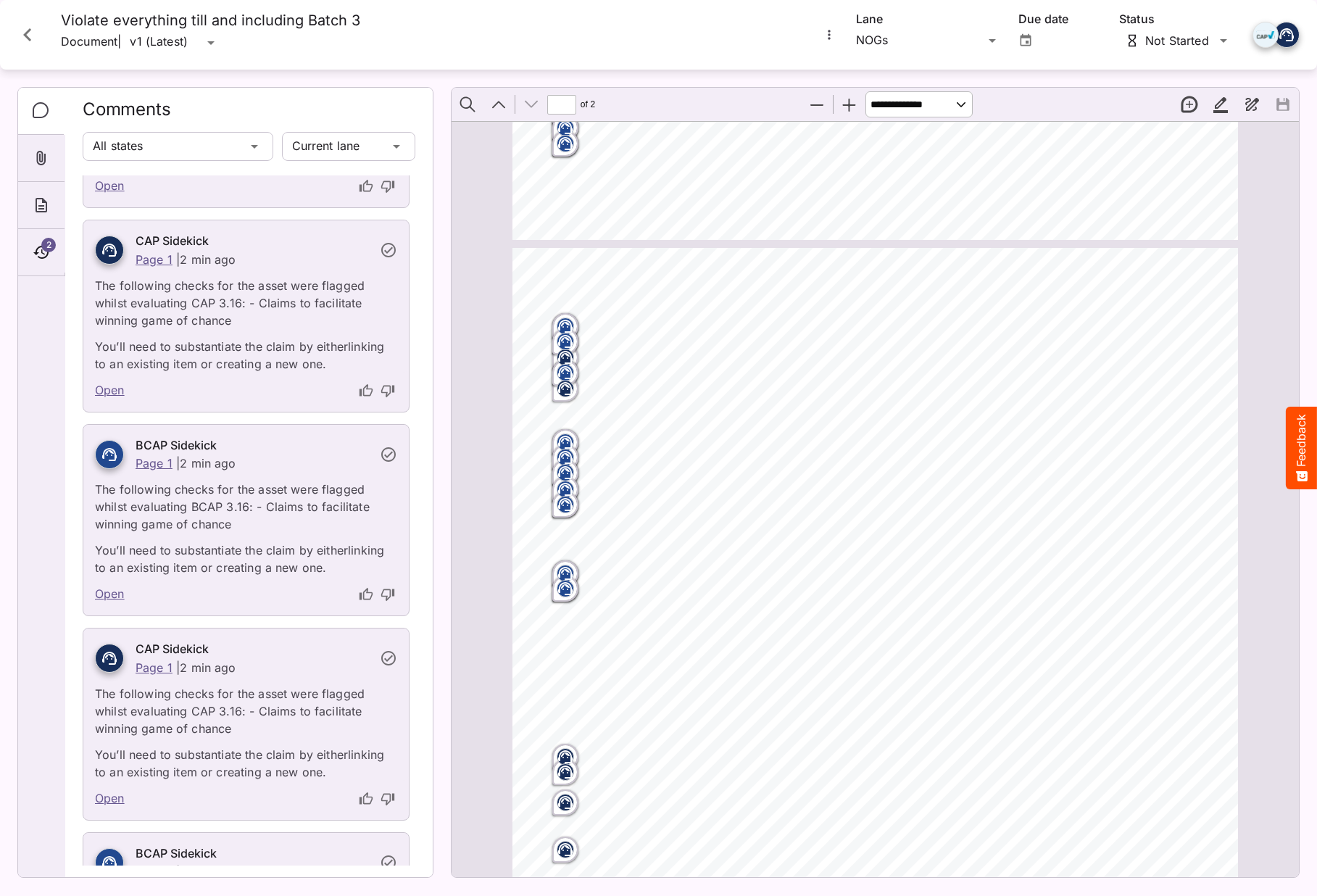
scroll to position [403, 0]
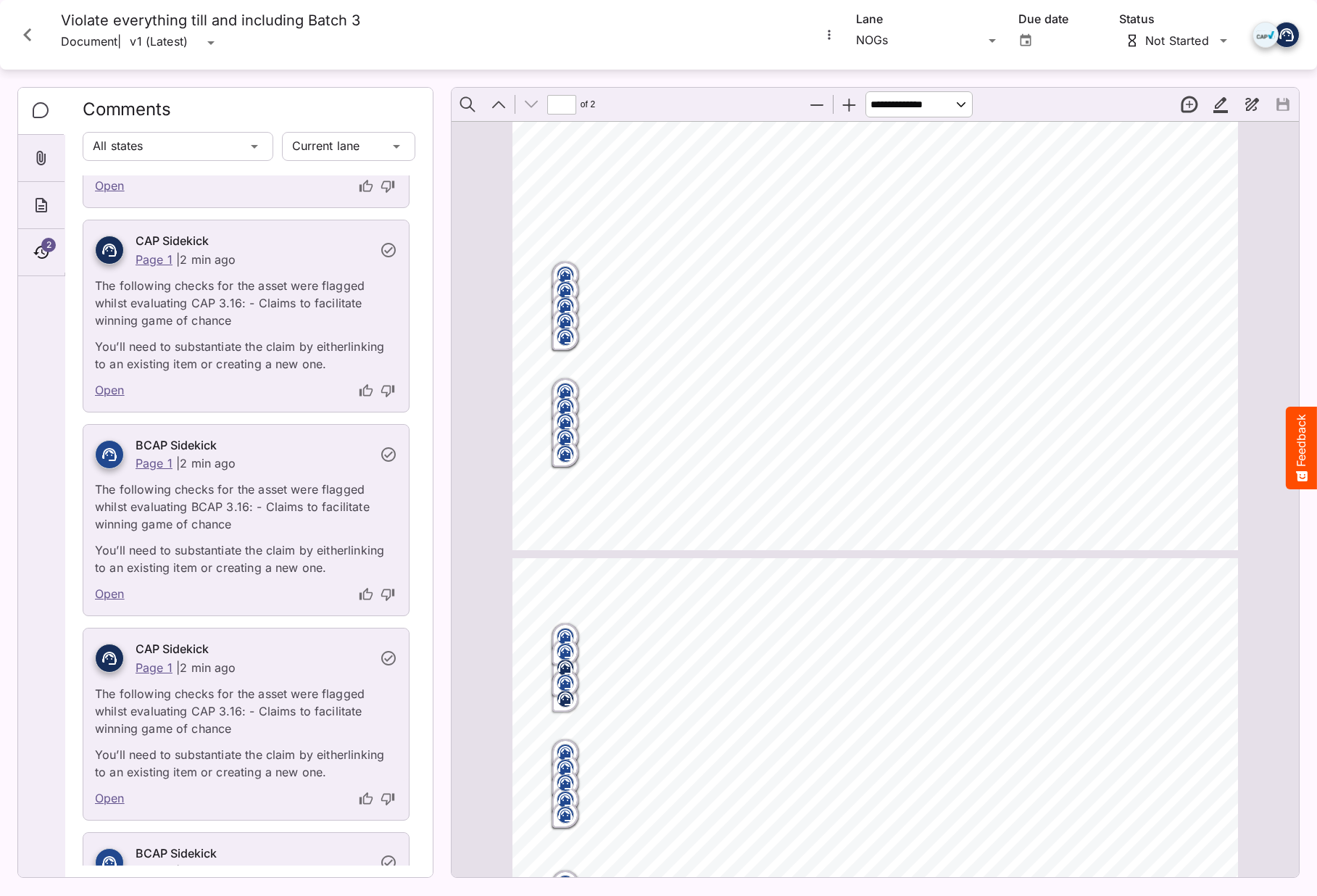
type input "*"
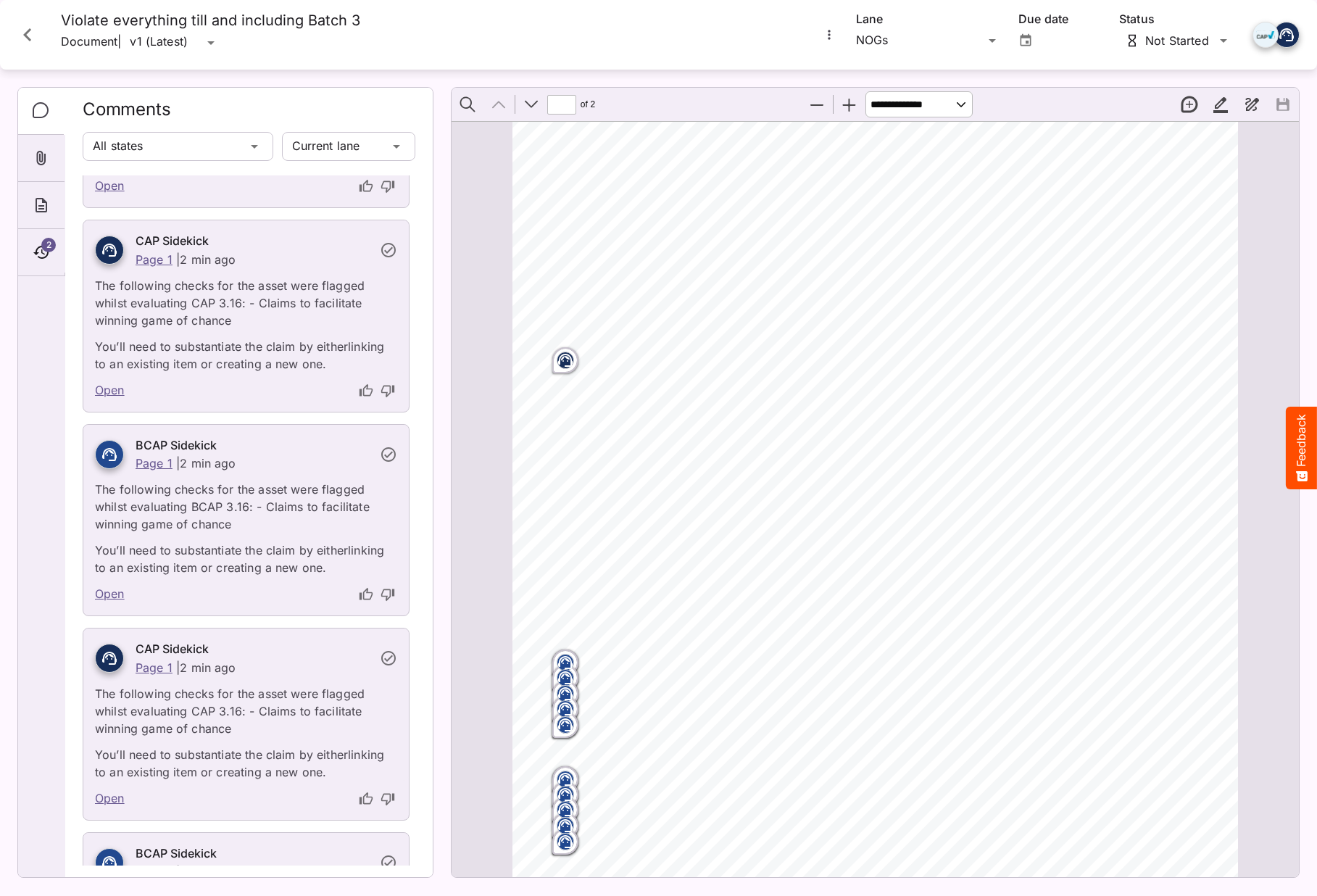
scroll to position [134, 0]
click at [33, 38] on icon "Close card" at bounding box center [28, 34] width 26 height 26
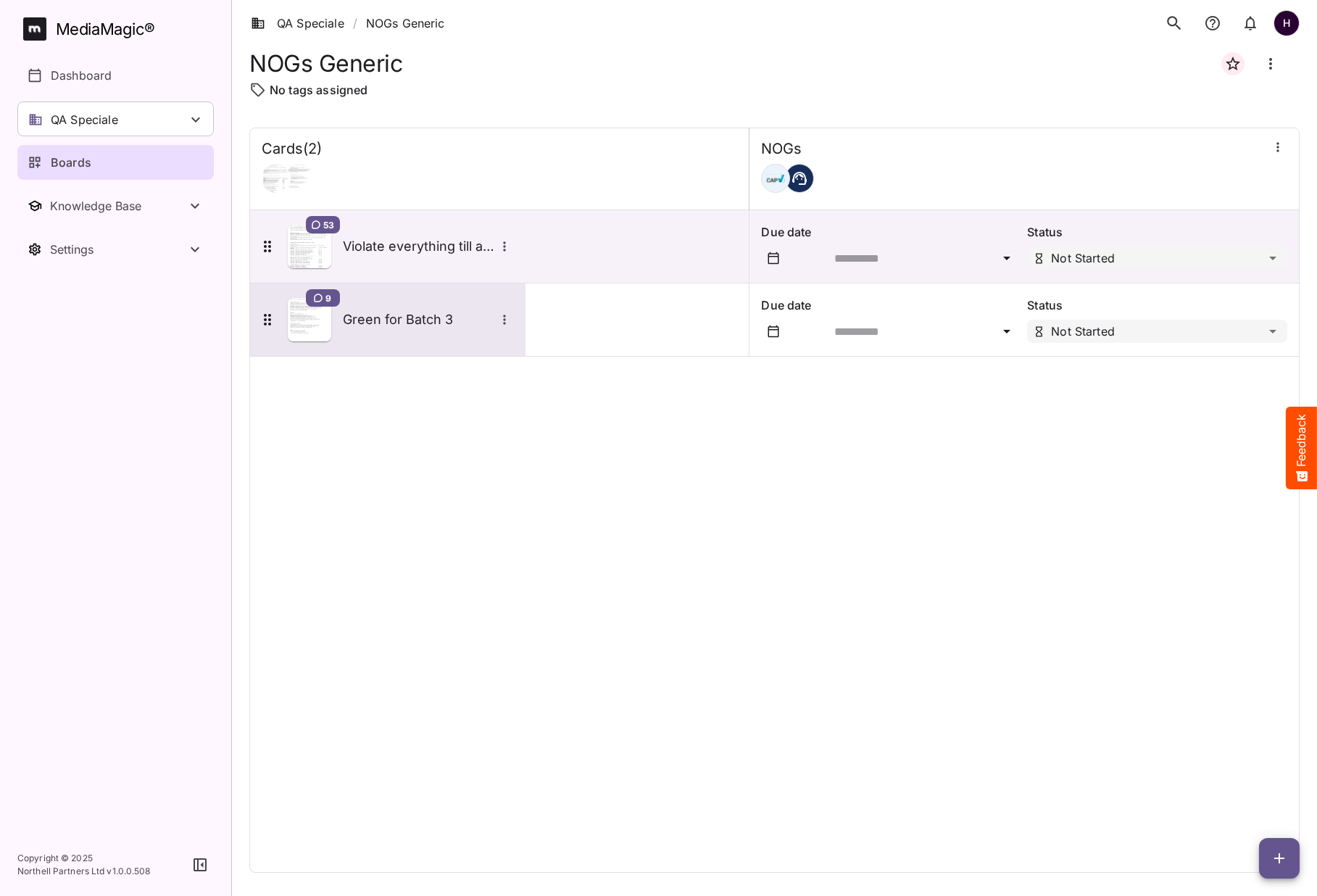
click at [382, 306] on div "9 Green for Batch 3" at bounding box center [387, 319] width 255 height 44
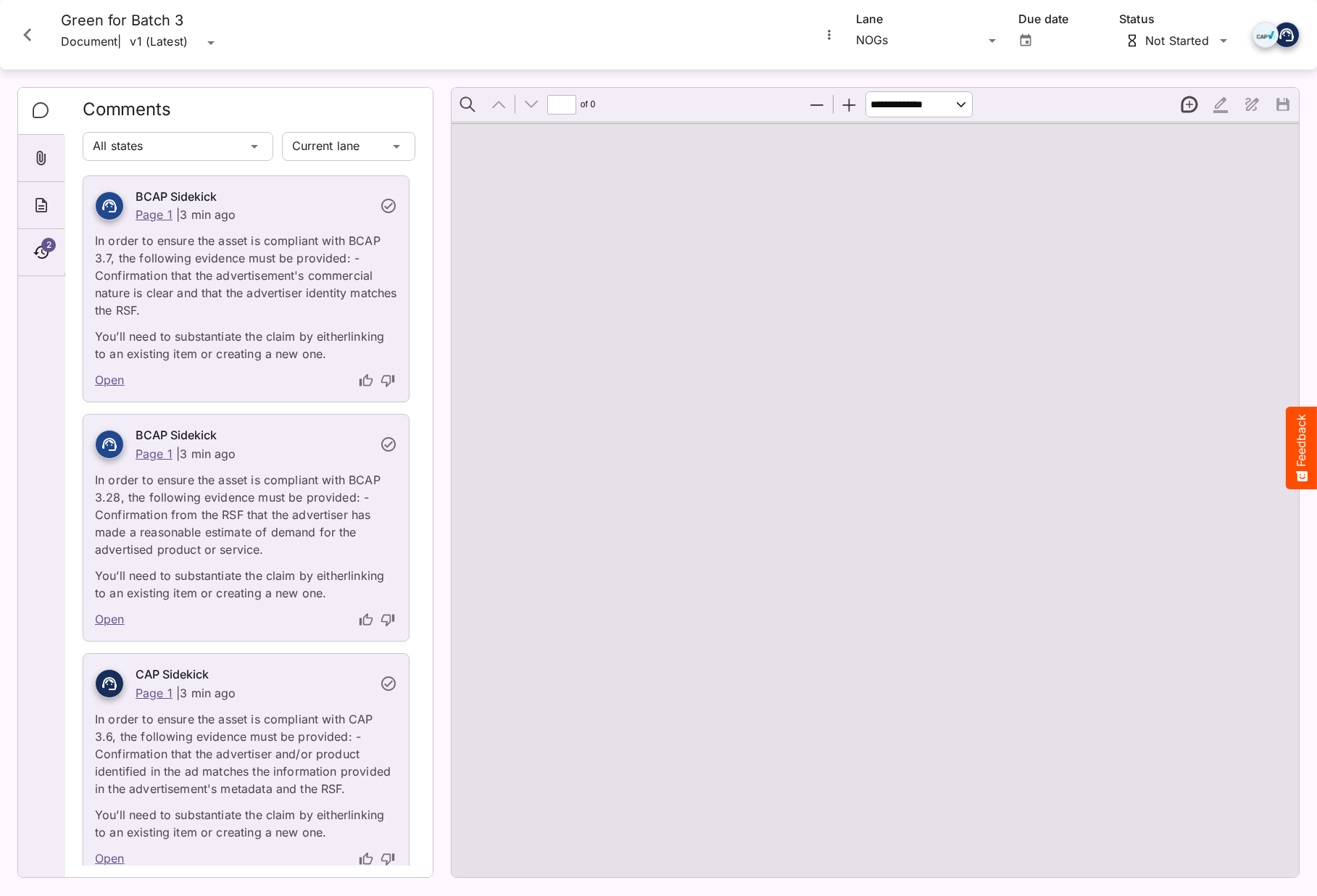
type input "*"
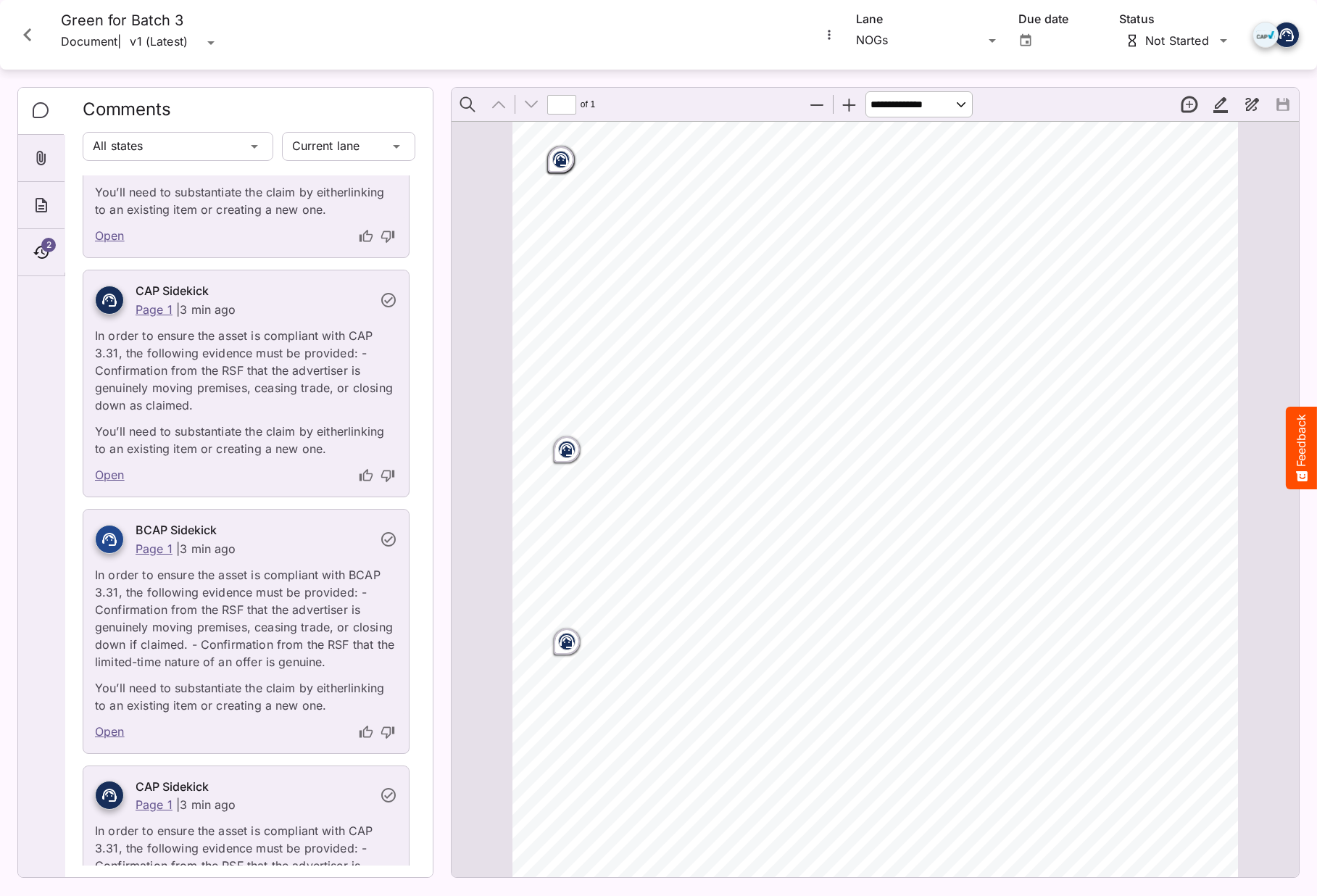
scroll to position [1494, 0]
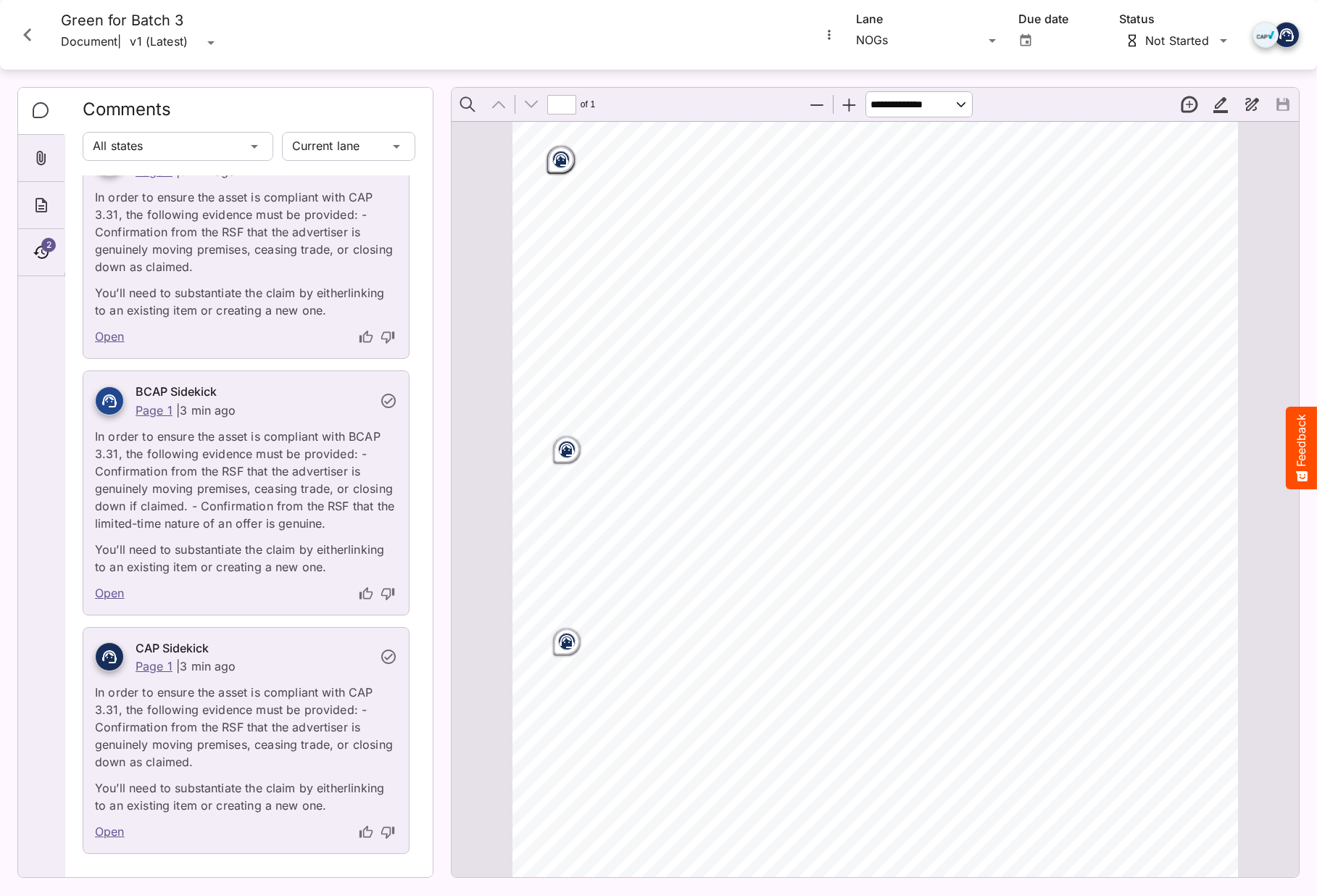
click at [108, 828] on link "Open" at bounding box center [109, 832] width 30 height 19
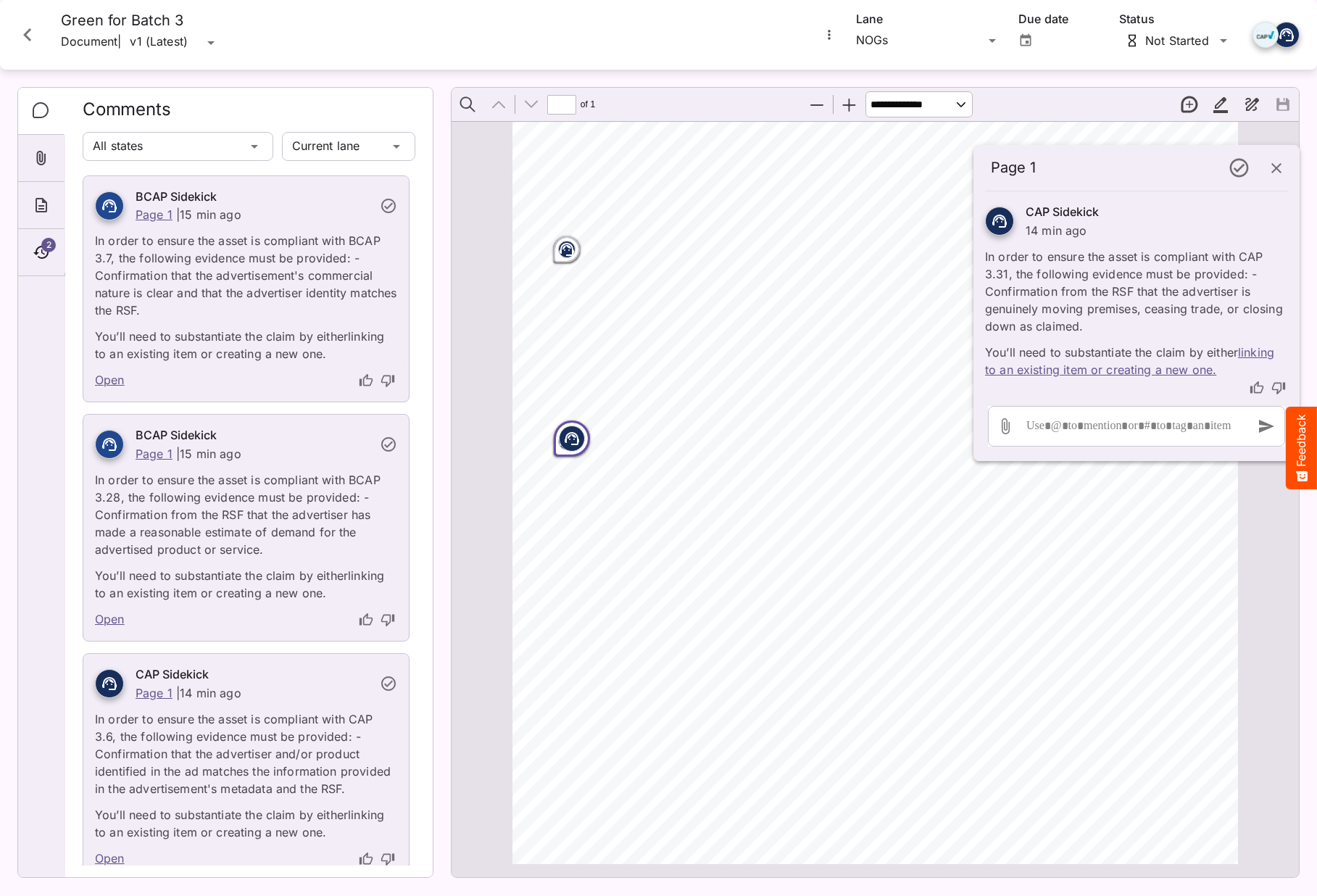
scroll to position [0, 0]
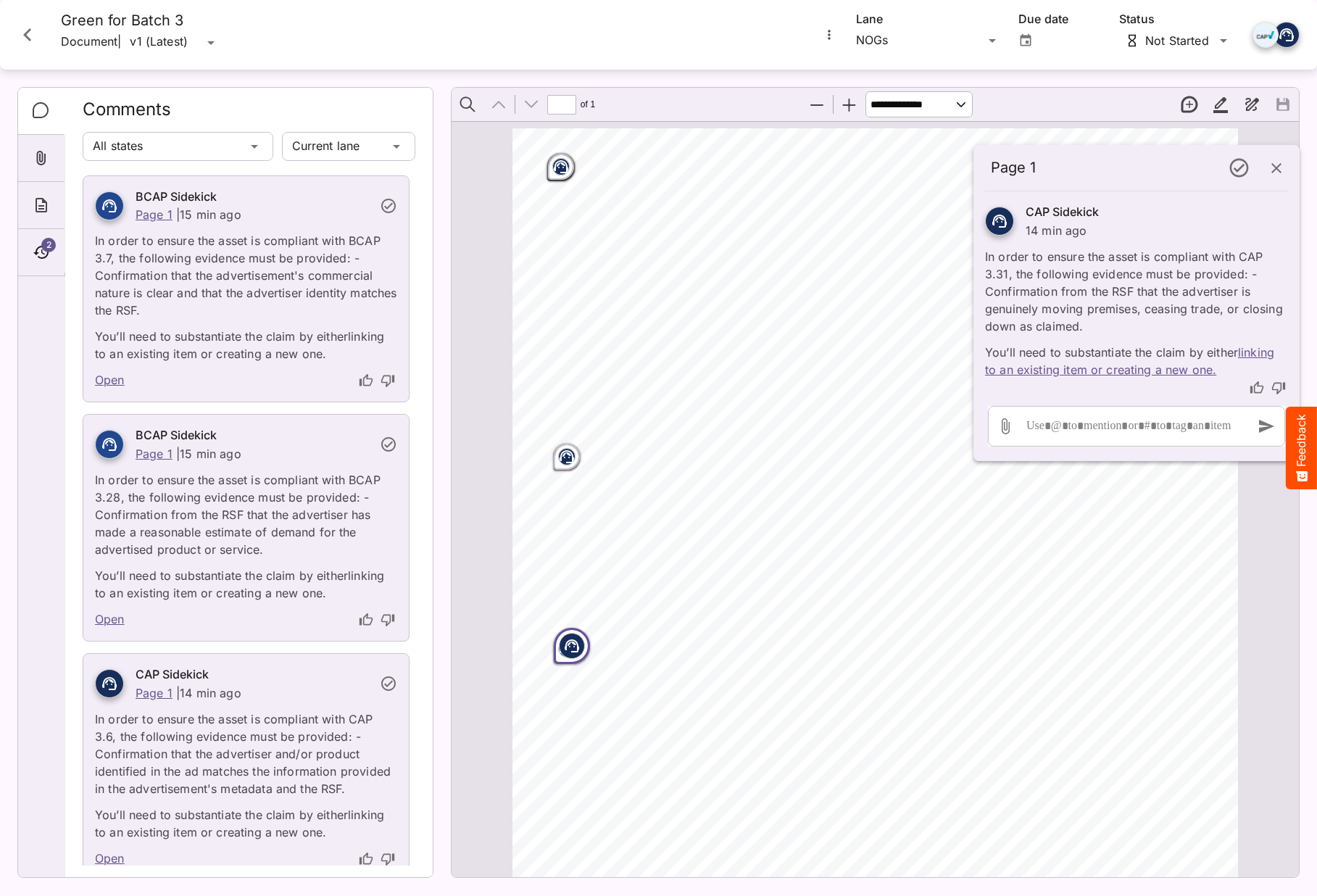
click at [106, 377] on link "Open" at bounding box center [109, 380] width 30 height 19
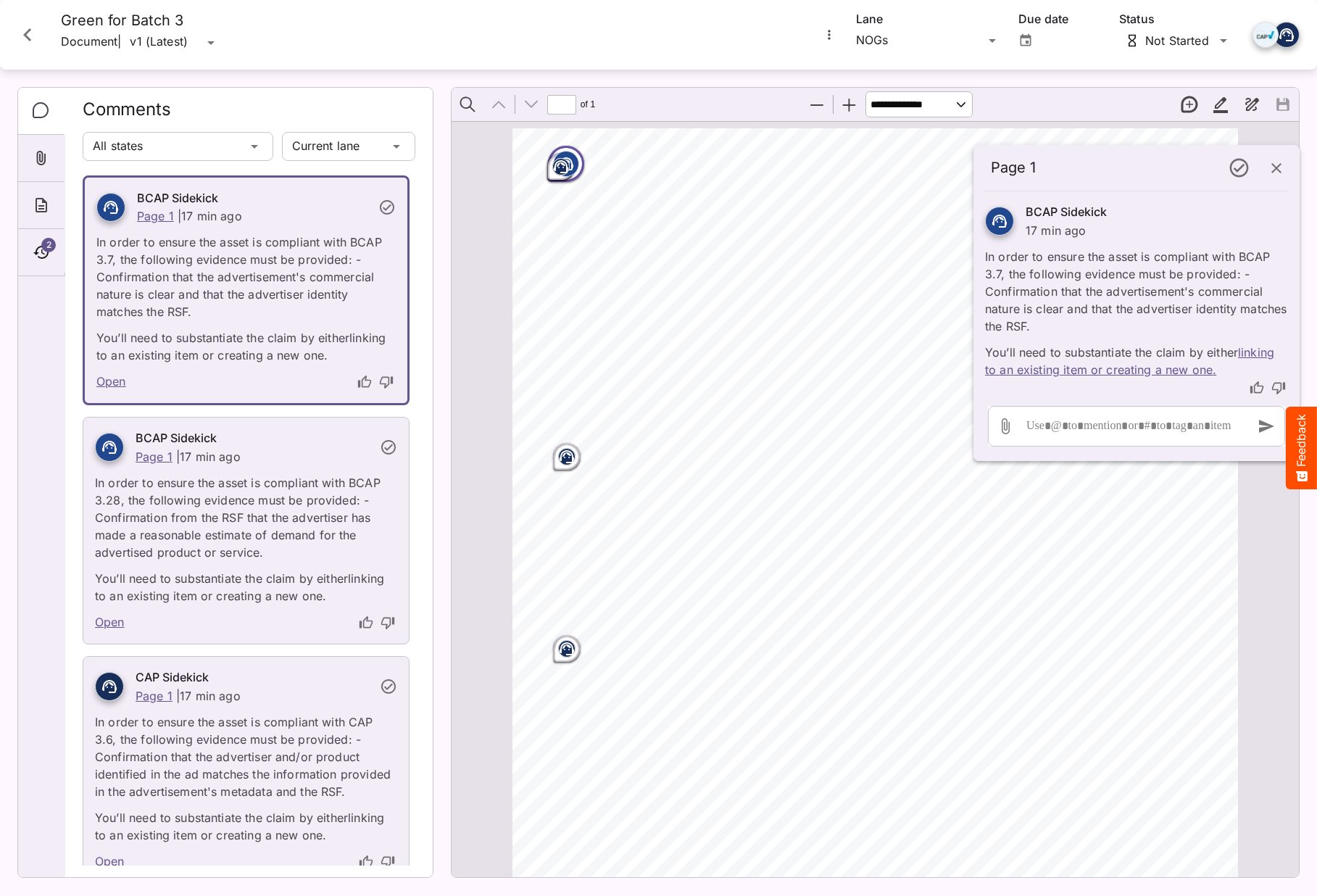
click at [111, 619] on link "Open" at bounding box center [109, 623] width 30 height 19
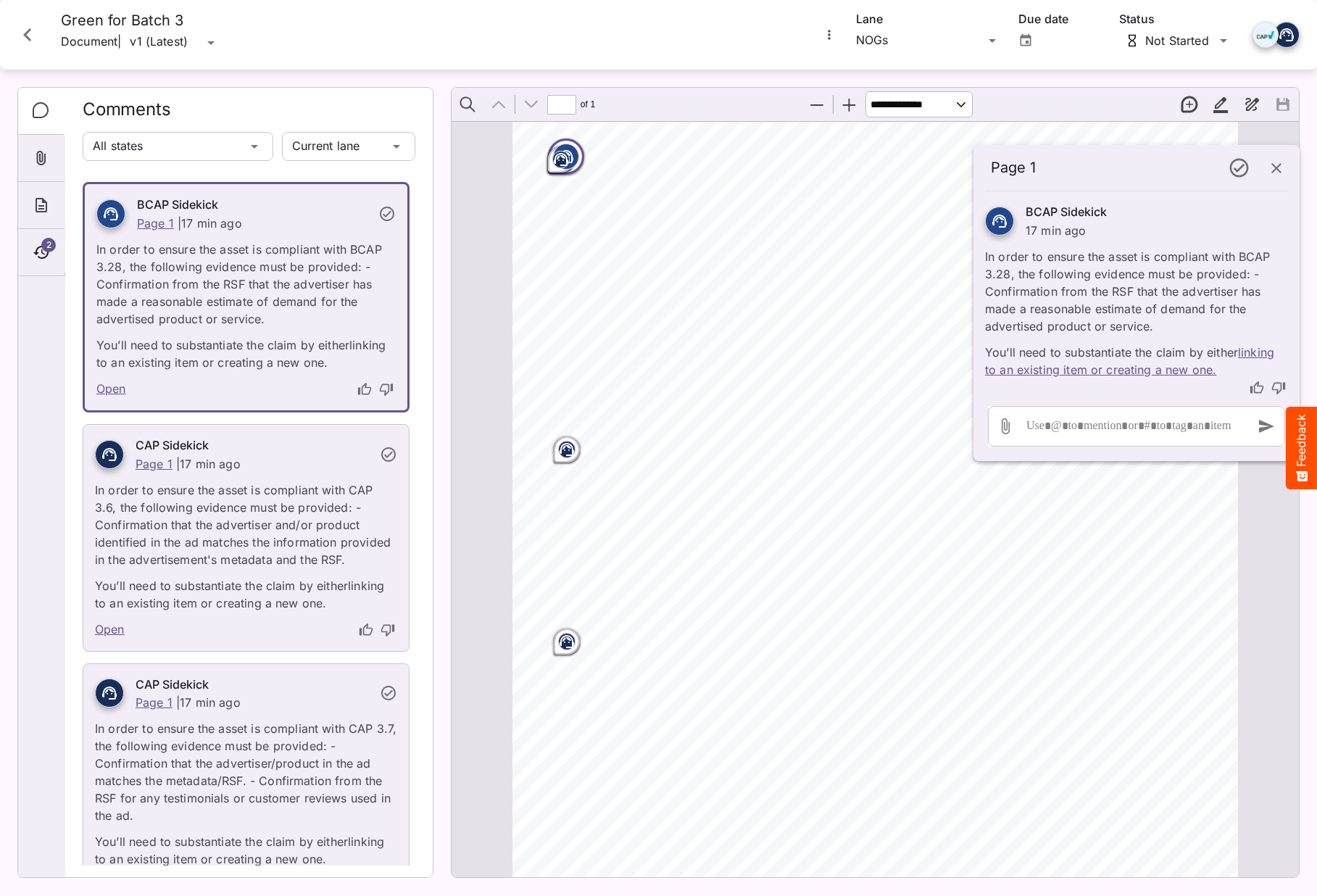
scroll to position [238, 0]
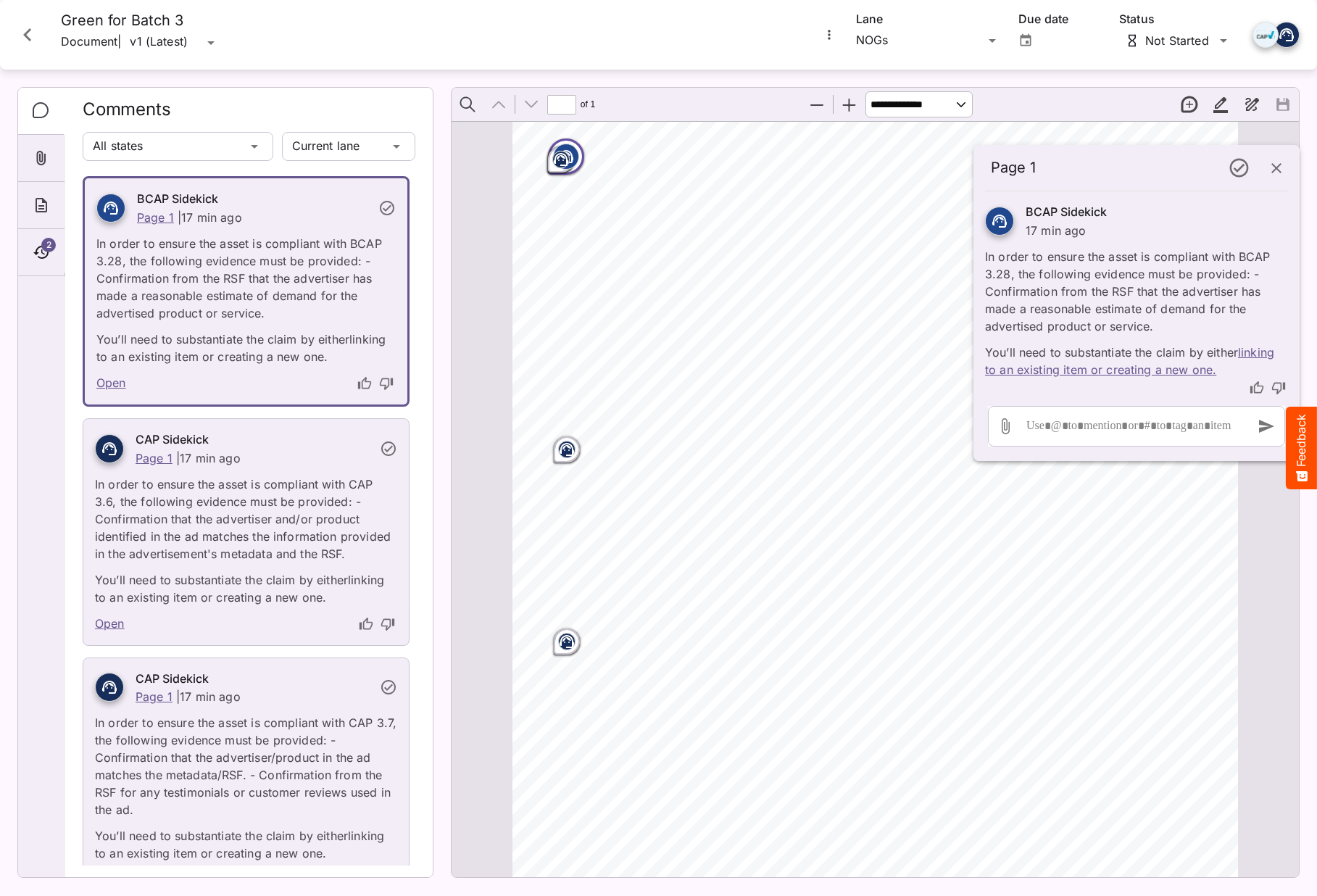
click at [108, 628] on link "Open" at bounding box center [109, 624] width 30 height 19
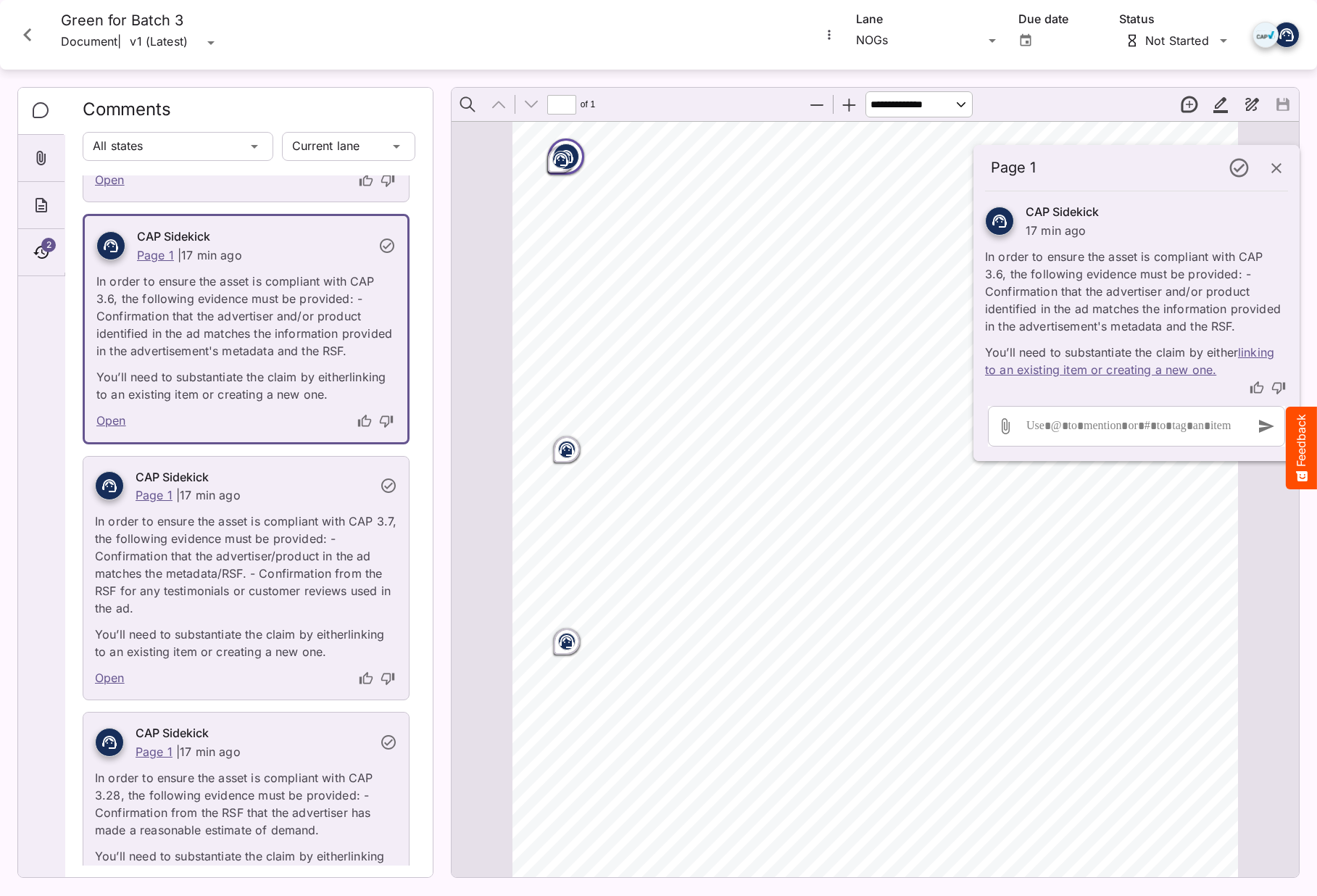
scroll to position [445, 0]
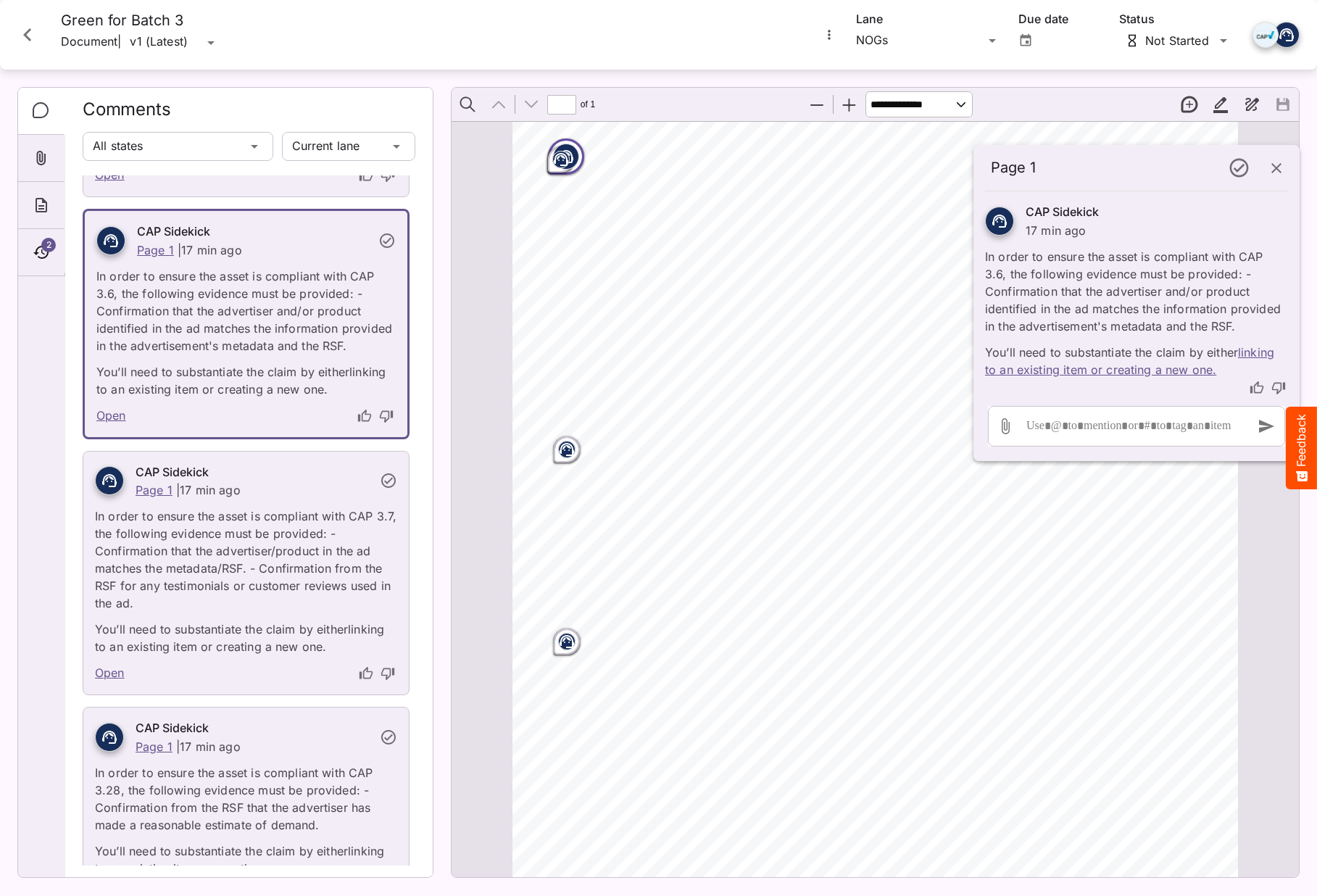
click at [1269, 180] on button "button" at bounding box center [1277, 168] width 35 height 35
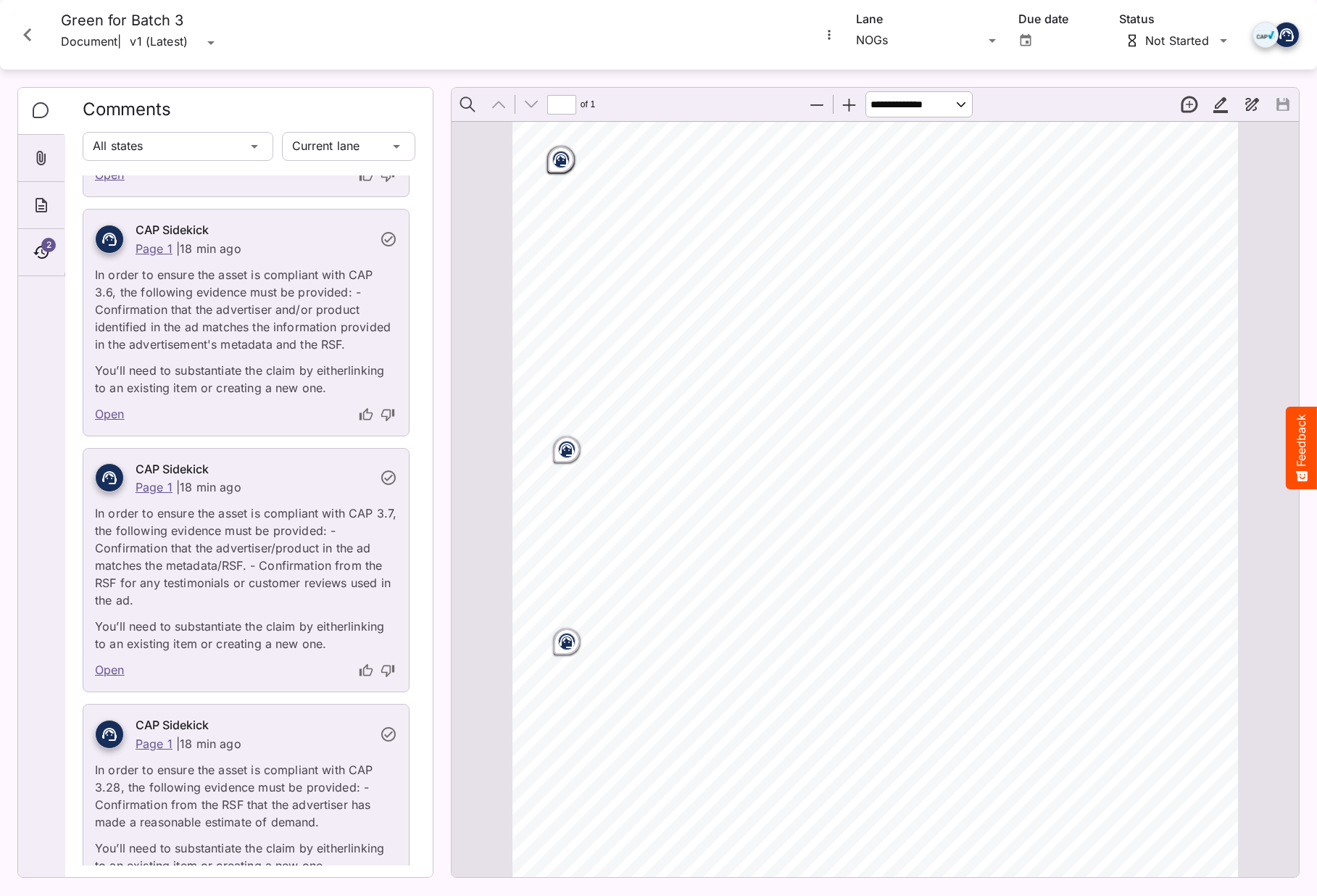
click at [15, 24] on icon "Close card" at bounding box center [28, 34] width 26 height 26
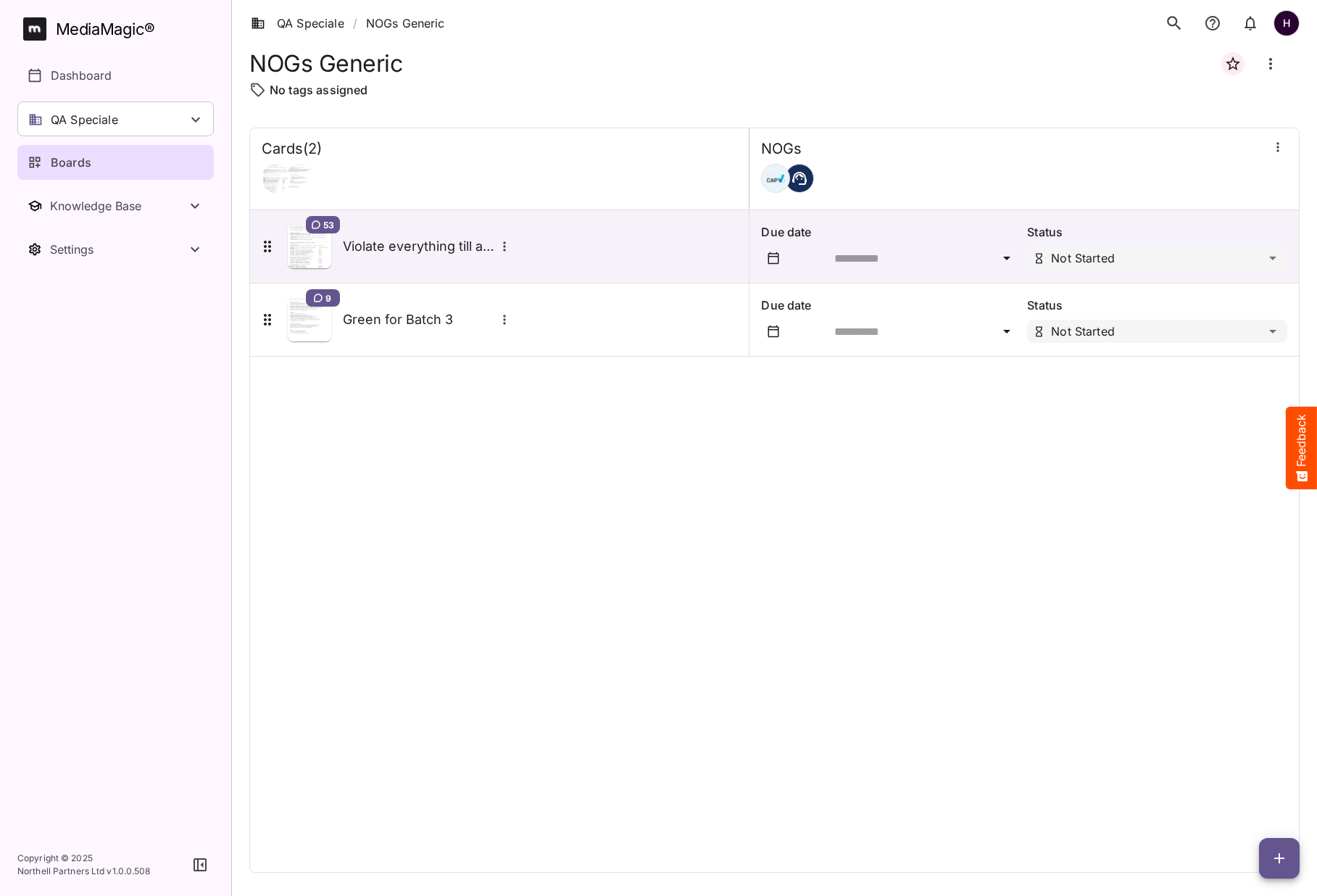
click at [1278, 859] on icon "button" at bounding box center [1279, 858] width 18 height 18
click at [1260, 757] on p "Add new card" at bounding box center [1243, 765] width 78 height 18
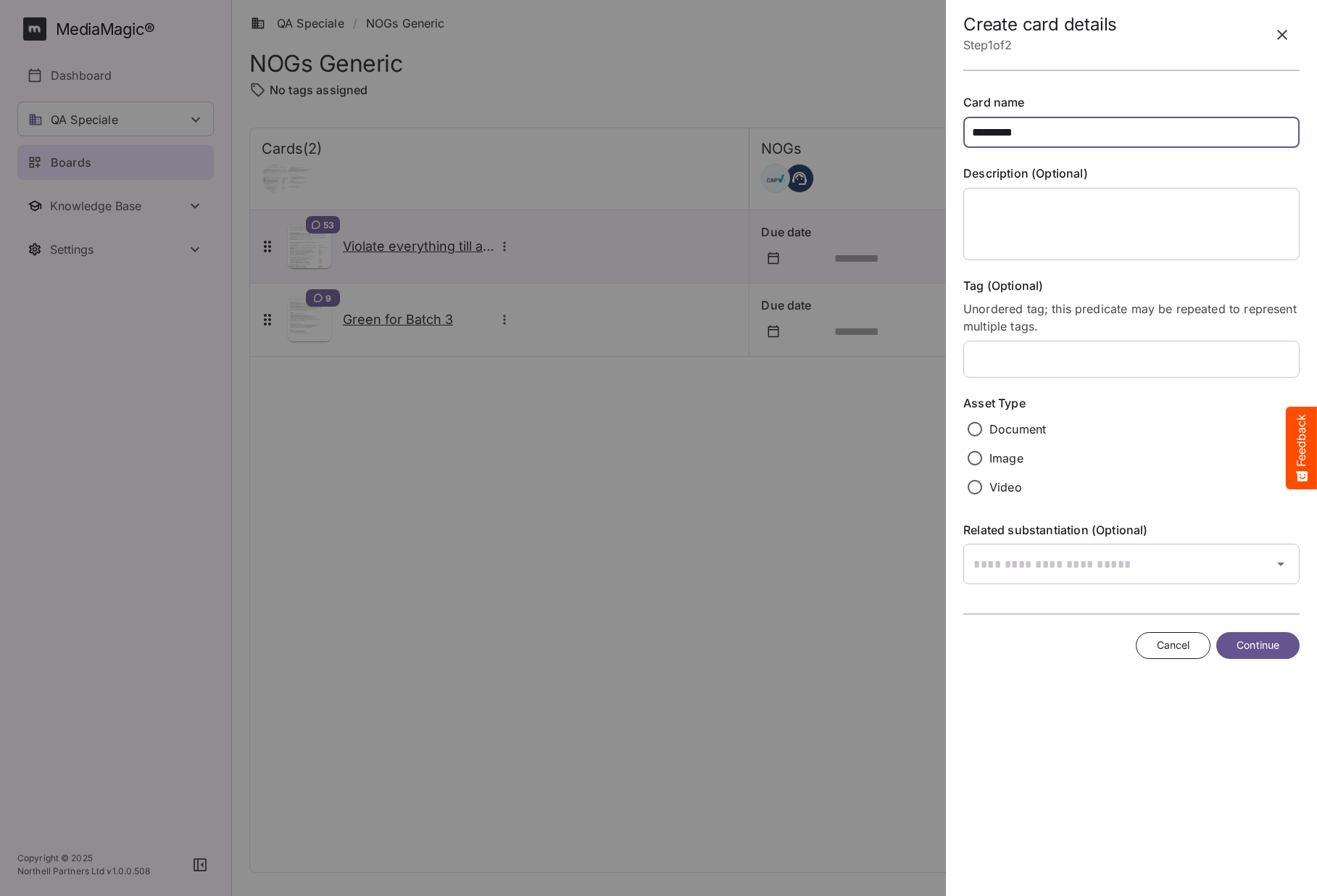
type input "*********"
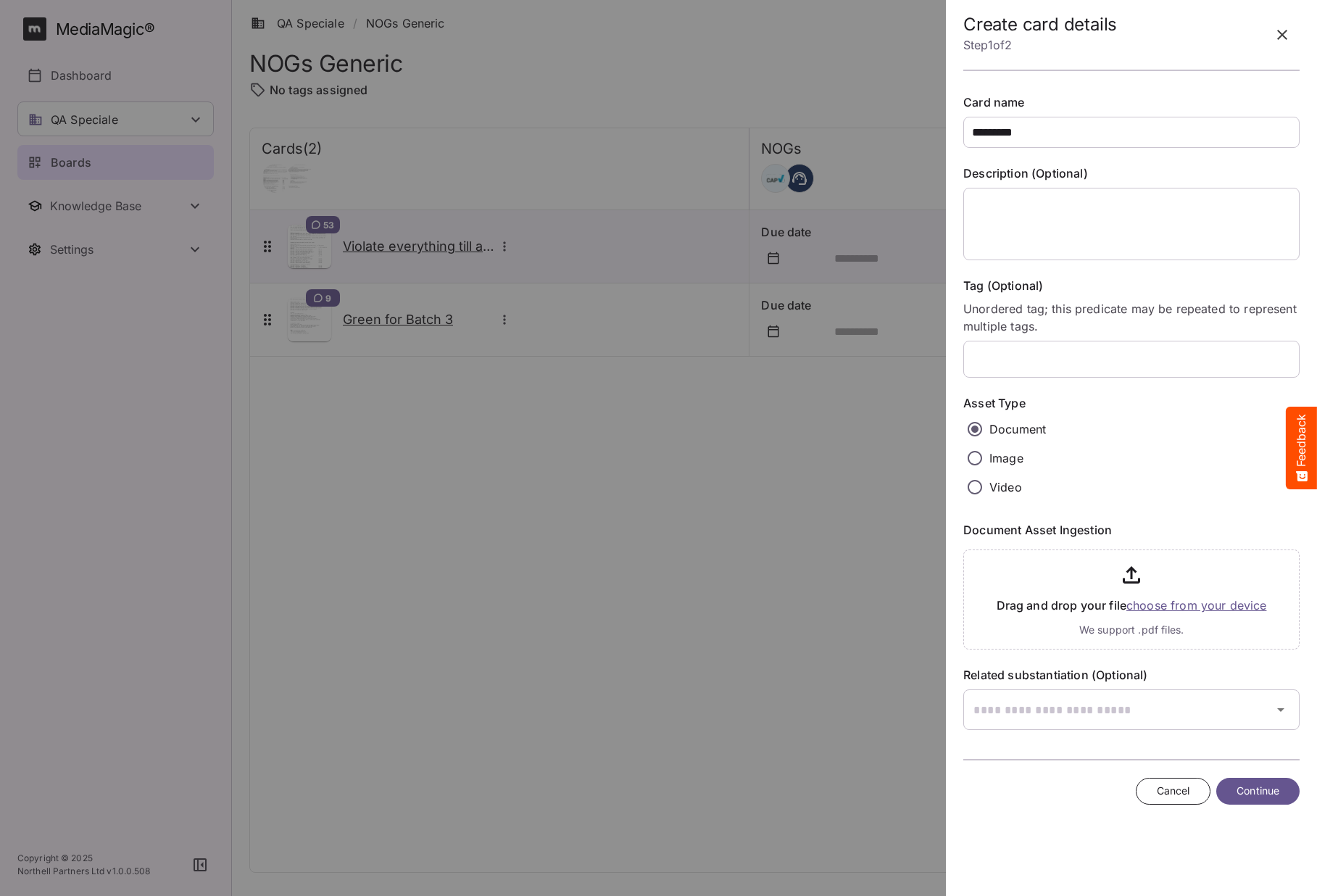
click at [1144, 603] on input "file" at bounding box center [1131, 597] width 336 height 106
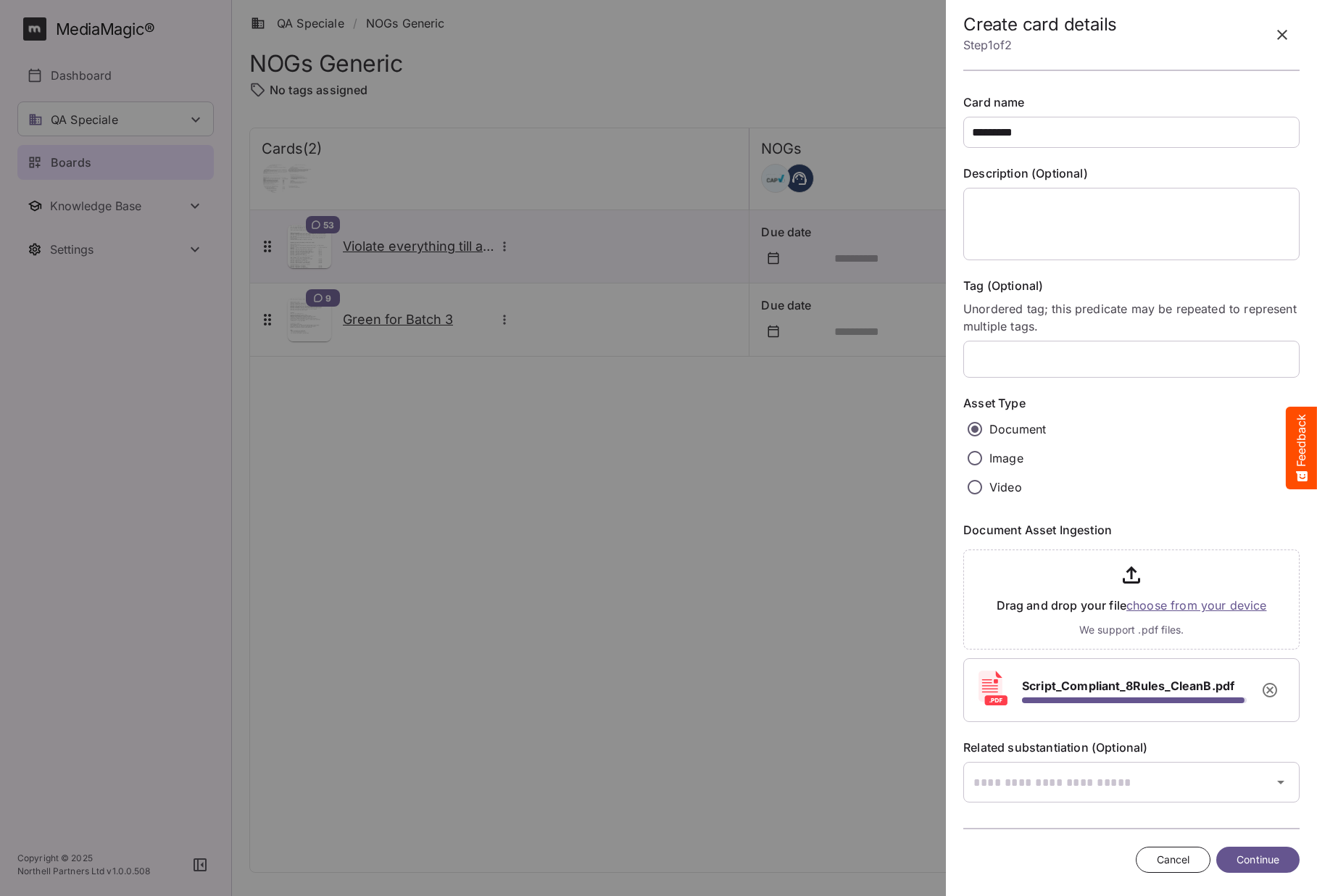
scroll to position [6, 0]
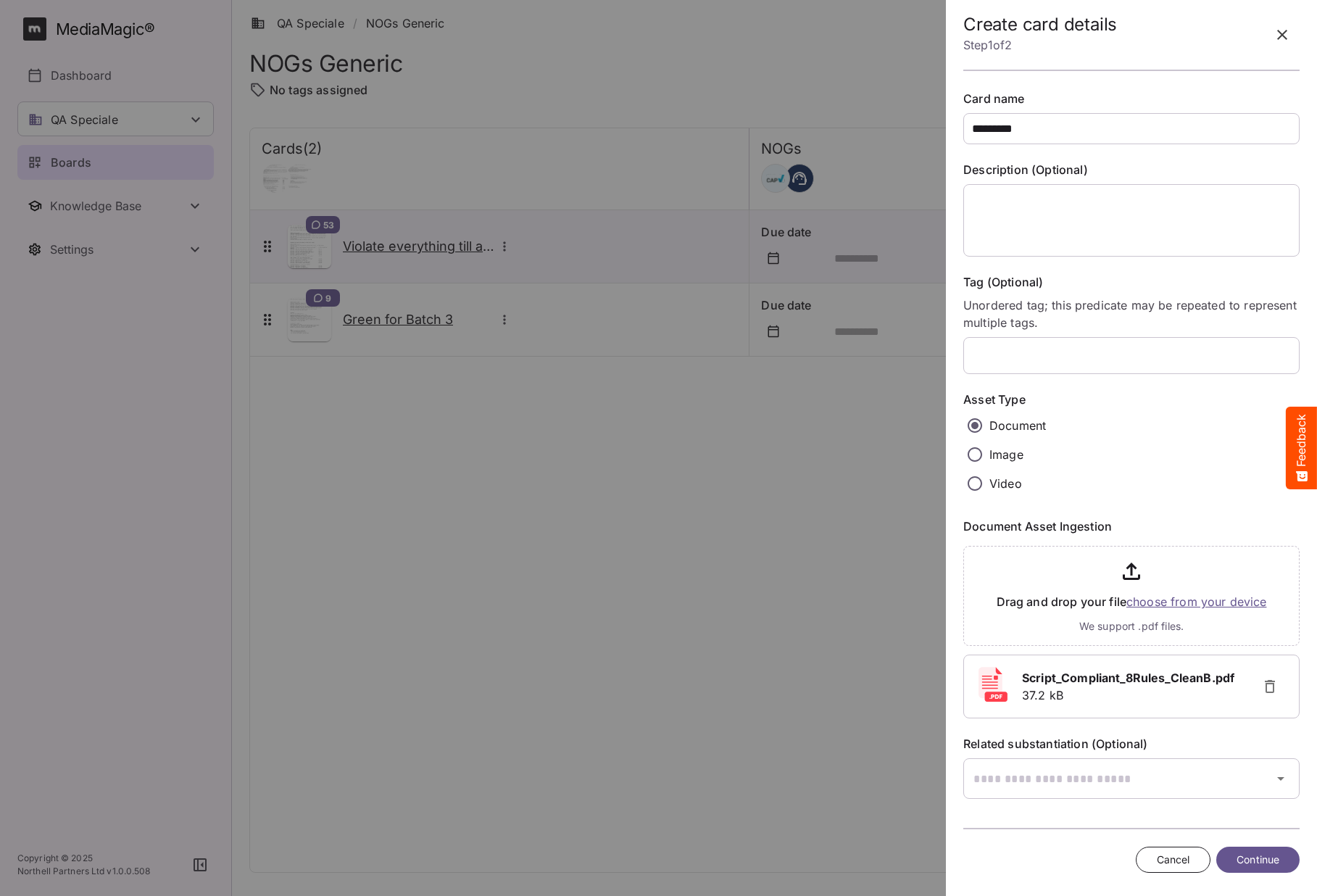
click at [1251, 856] on span "Continue" at bounding box center [1258, 860] width 43 height 18
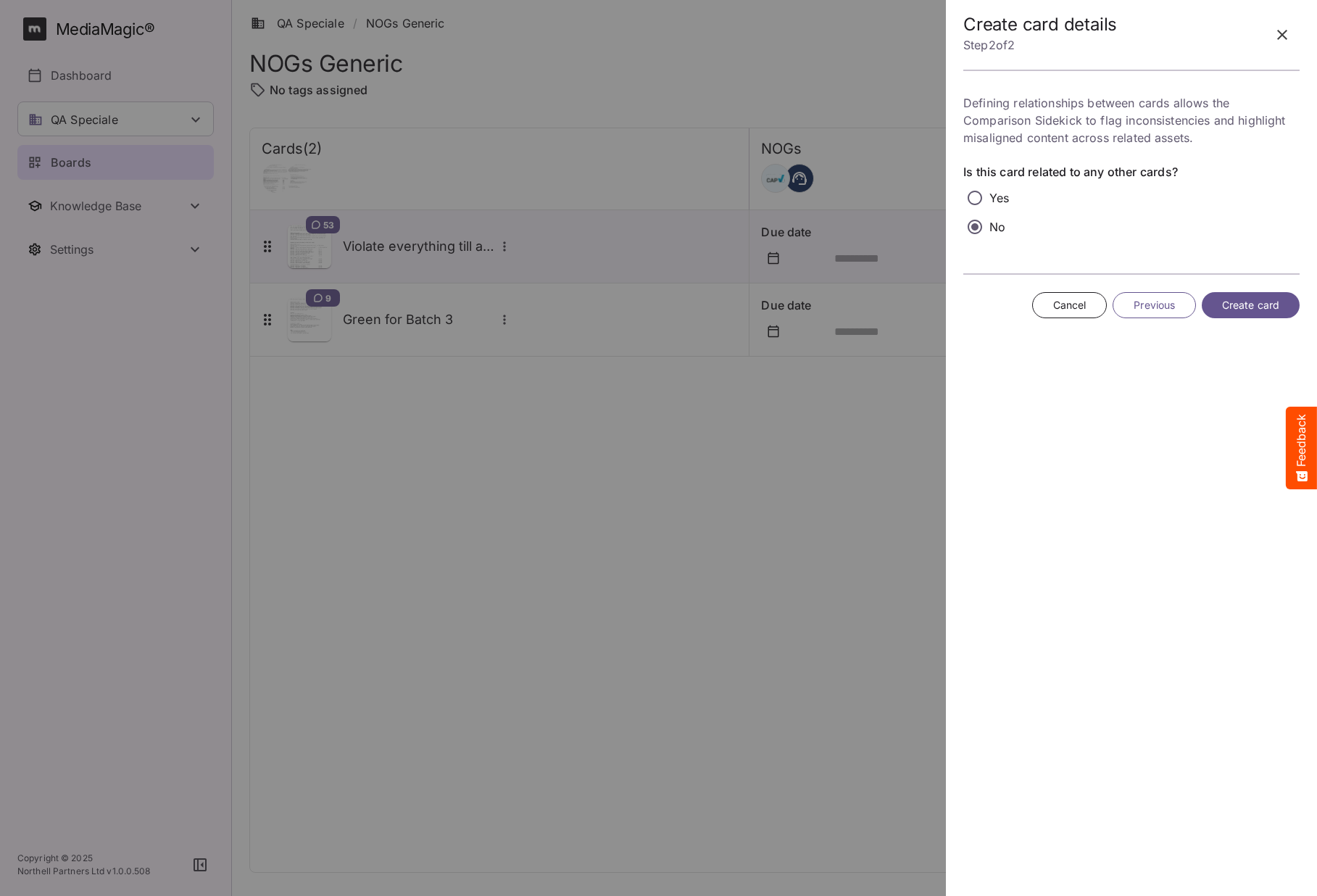
scroll to position [0, 0]
click at [1238, 302] on span "Create card" at bounding box center [1251, 306] width 57 height 18
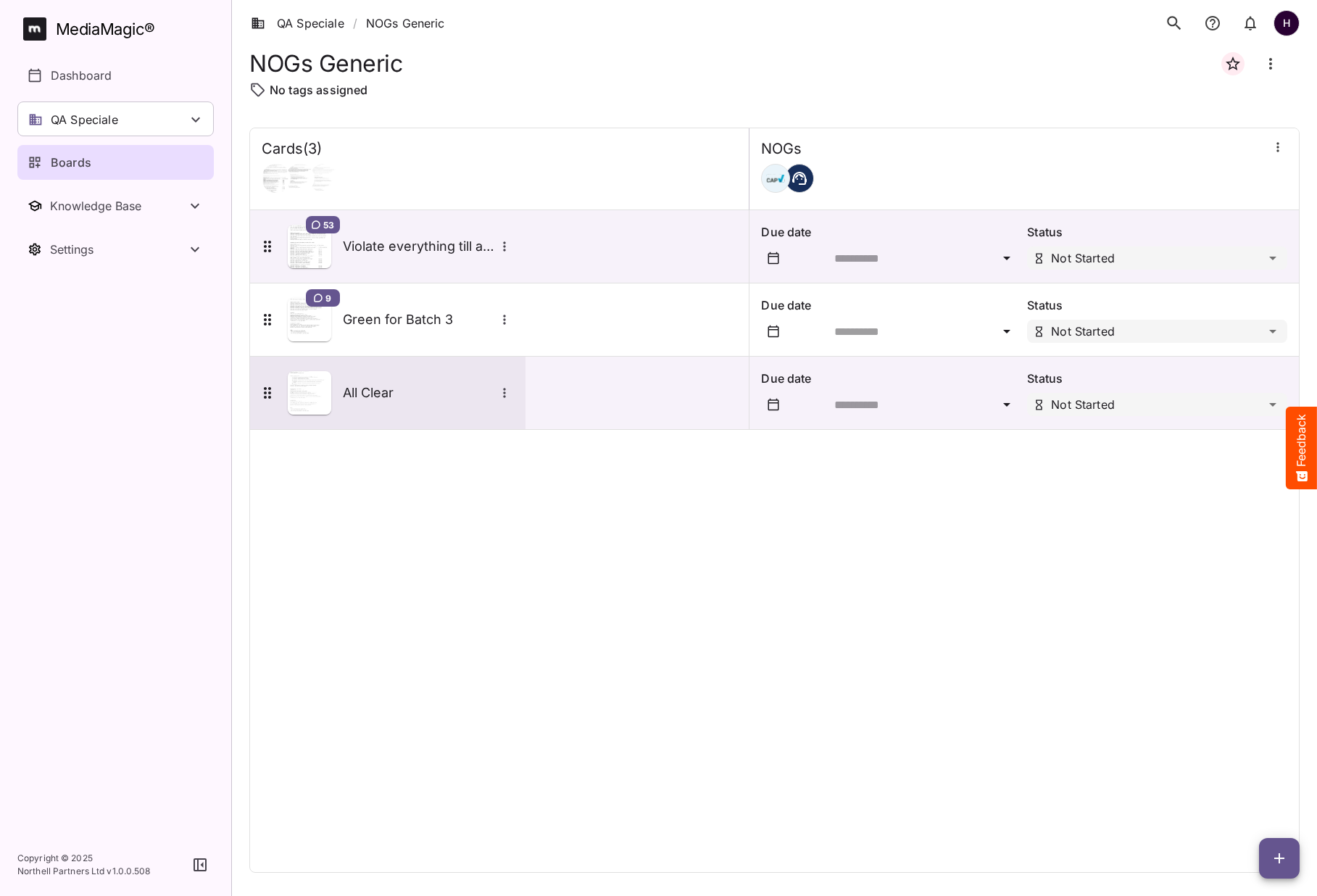
click at [341, 409] on div "All Clear" at bounding box center [387, 393] width 255 height 44
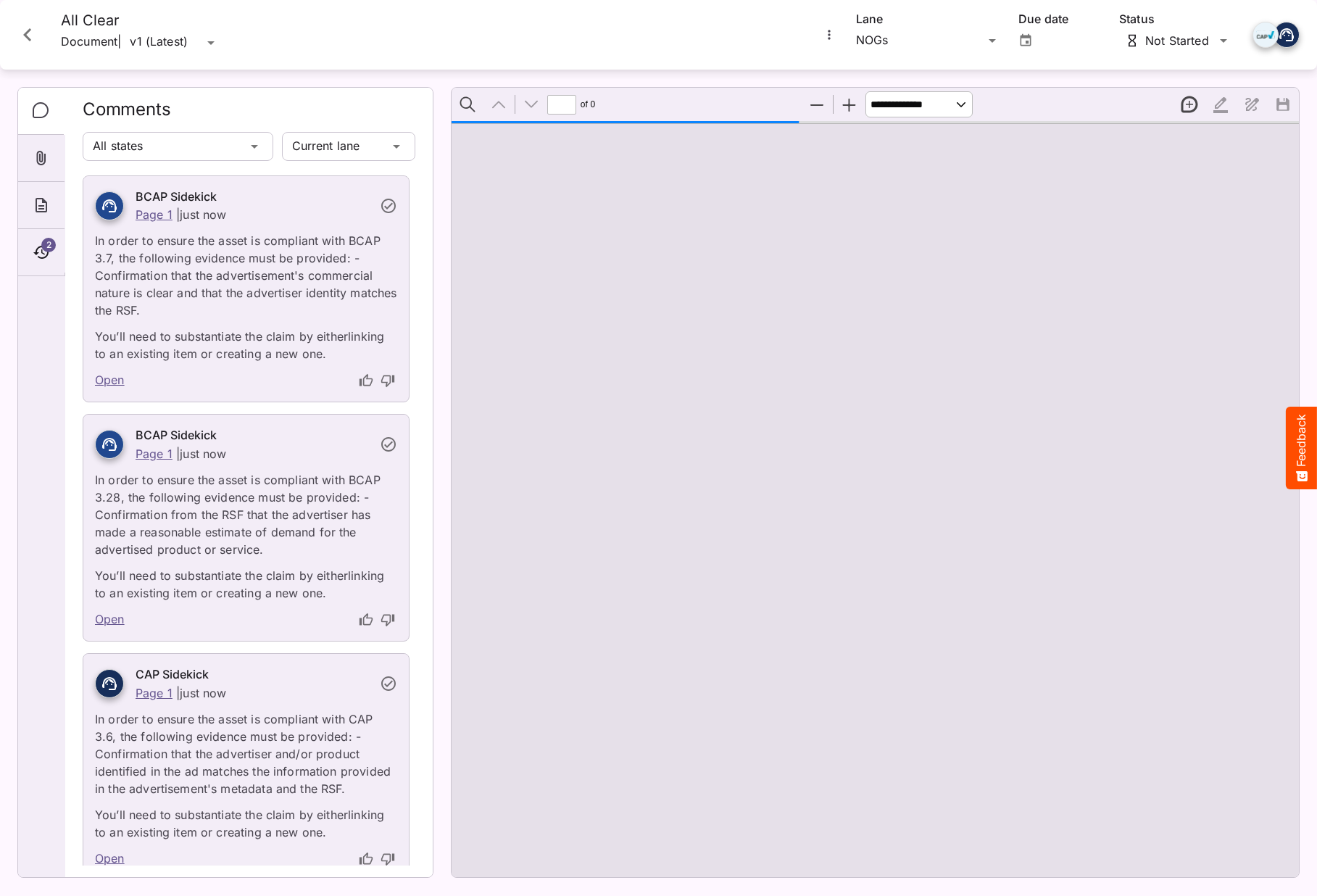
type input "*"
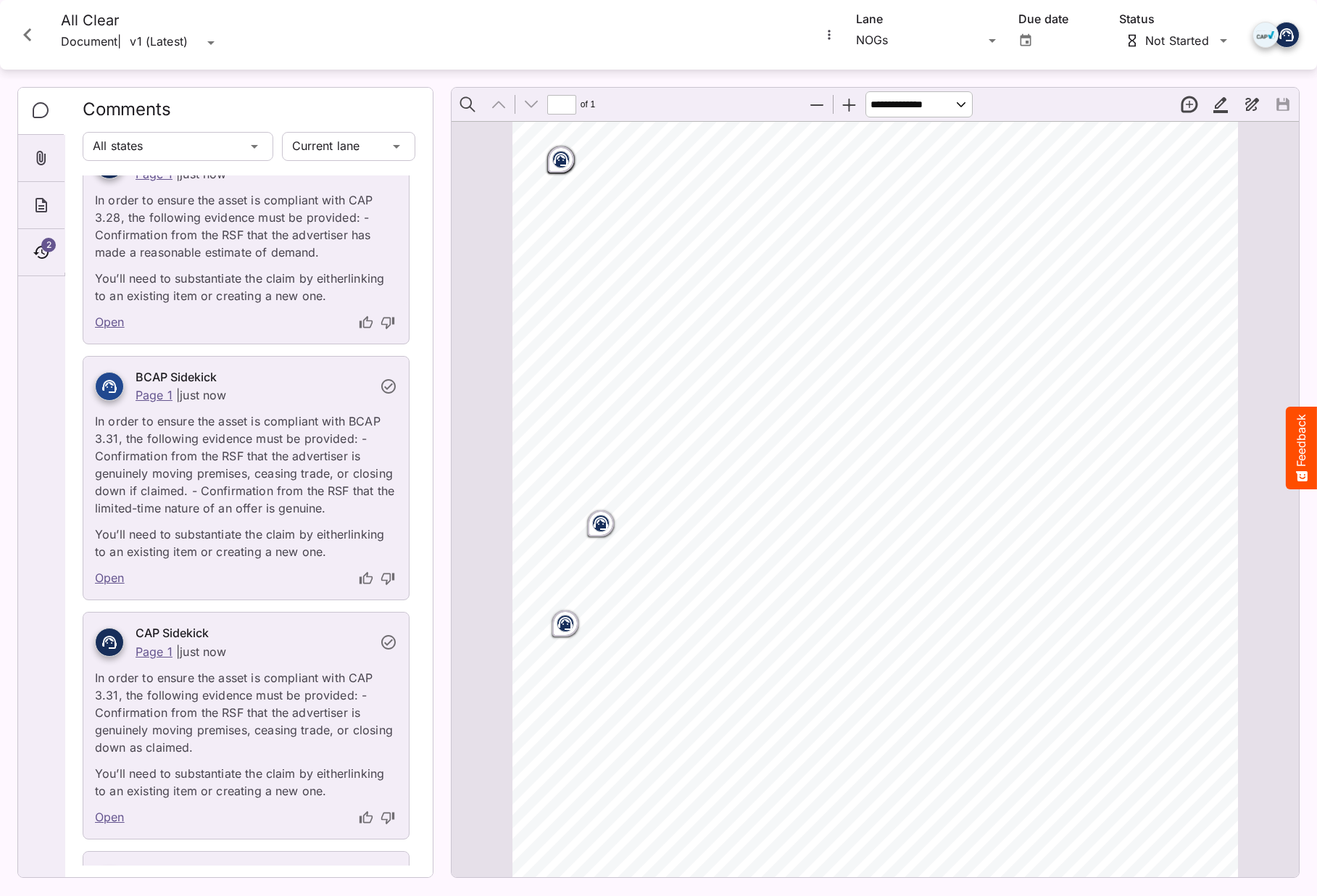
scroll to position [1494, 0]
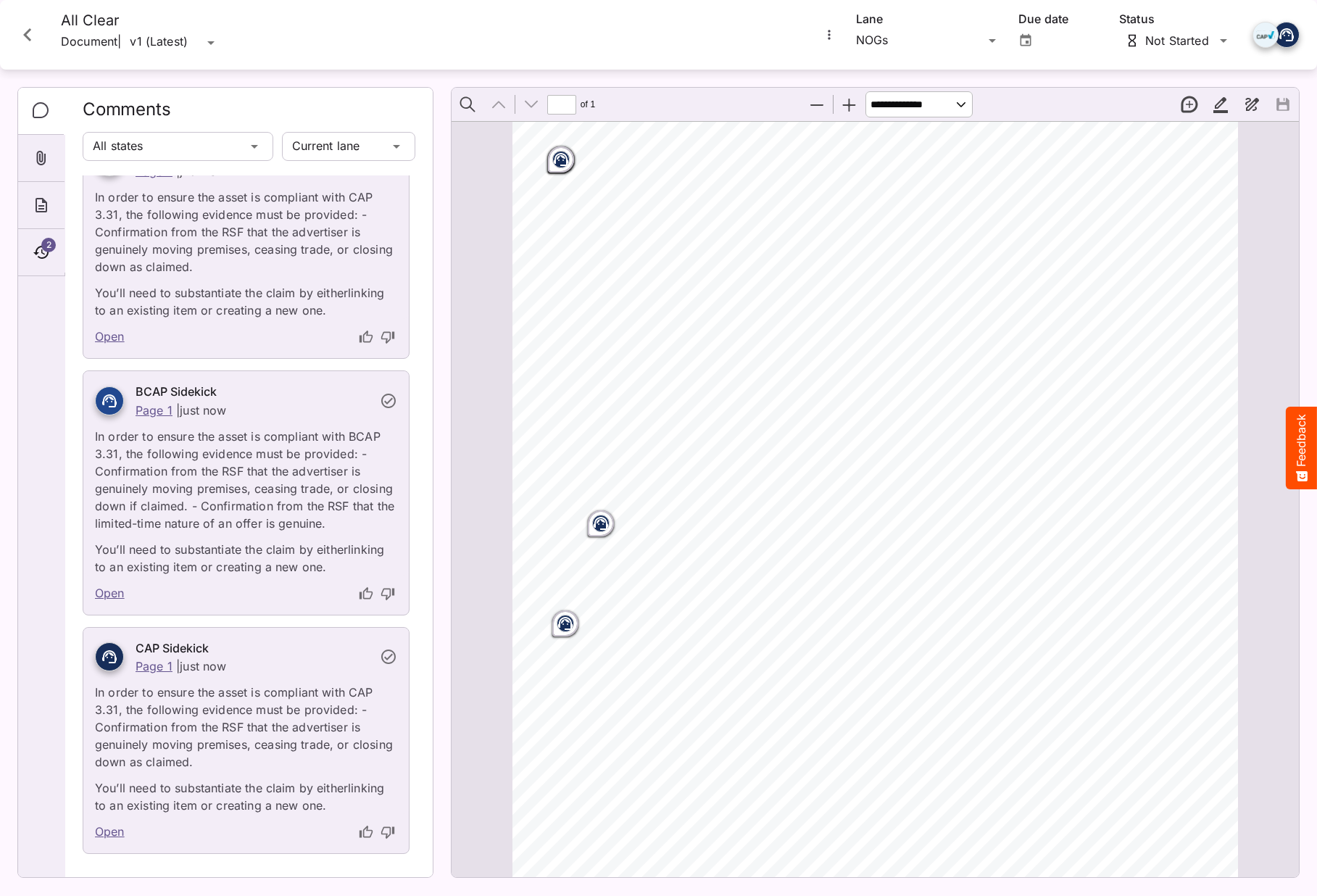
click at [104, 656] on icon at bounding box center [109, 656] width 15 height 13
click at [113, 830] on link "Open" at bounding box center [109, 832] width 30 height 19
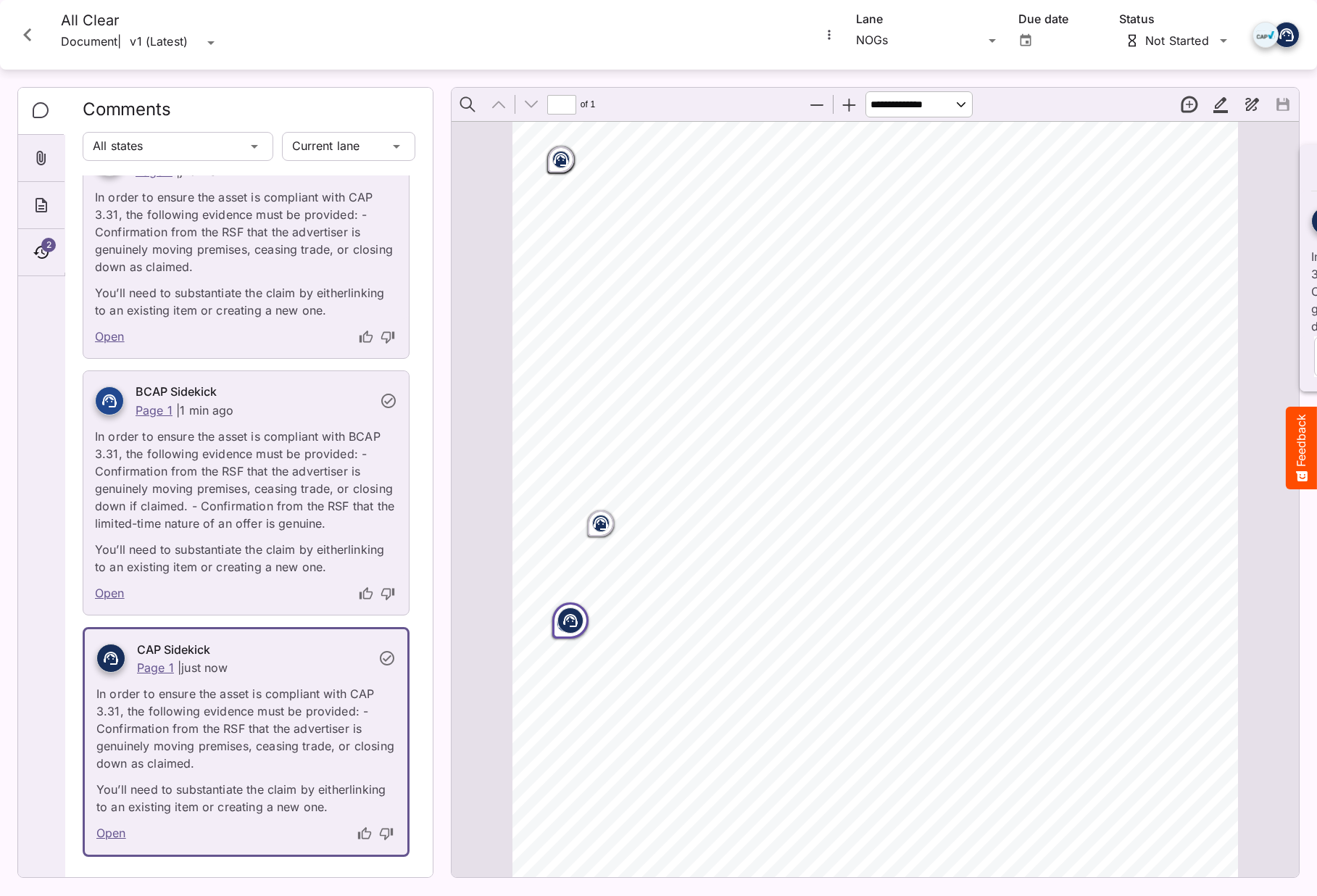
scroll to position [8, 0]
